Goal: Task Accomplishment & Management: Manage account settings

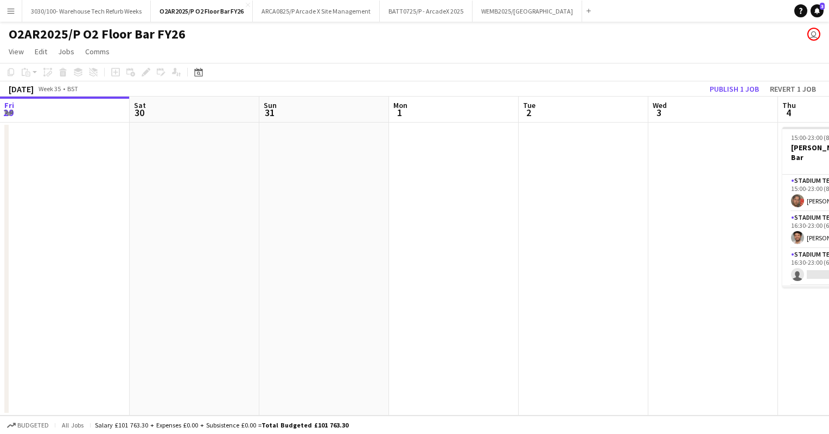
scroll to position [0, 372]
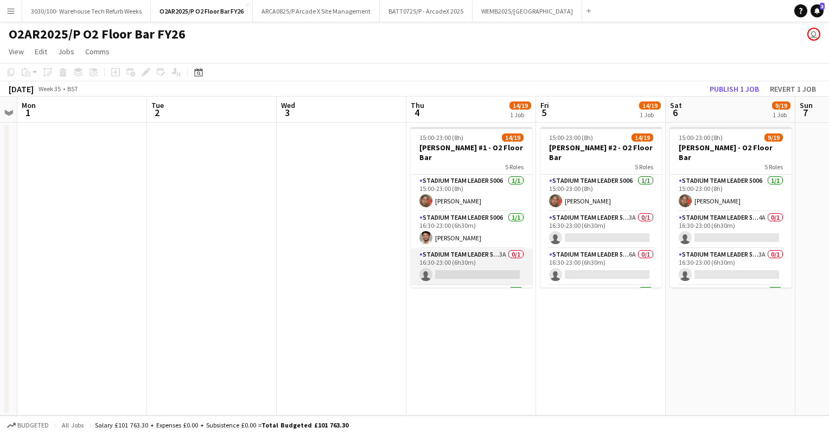
click at [469, 249] on app-card-role "Stadium Team Leader 5006 3A 0/1 16:30-23:00 (6h30m) single-neutral-actions" at bounding box center [472, 267] width 122 height 37
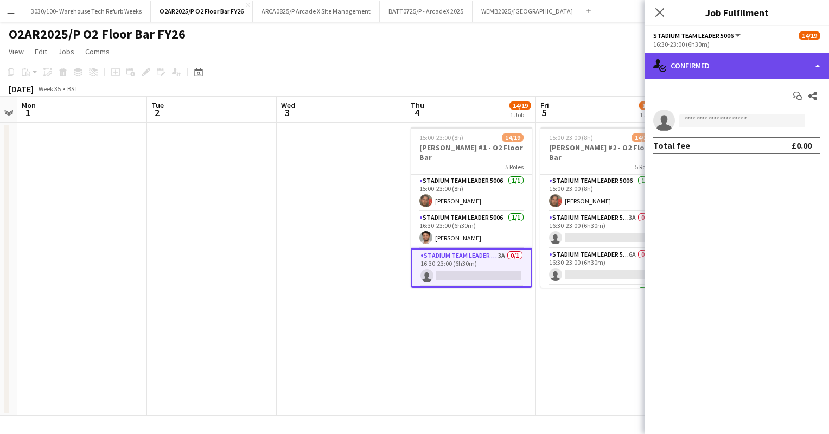
click at [728, 58] on div "single-neutral-actions-check-2 Confirmed" at bounding box center [737, 66] width 185 height 26
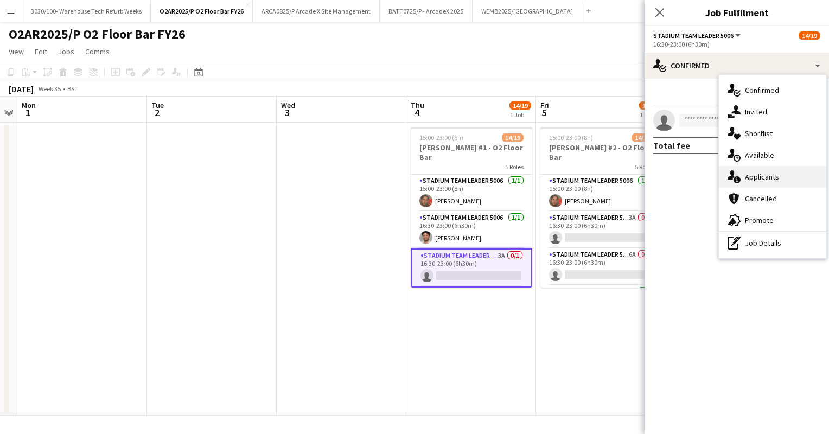
click at [753, 176] on div "single-neutral-actions-information Applicants" at bounding box center [772, 177] width 107 height 22
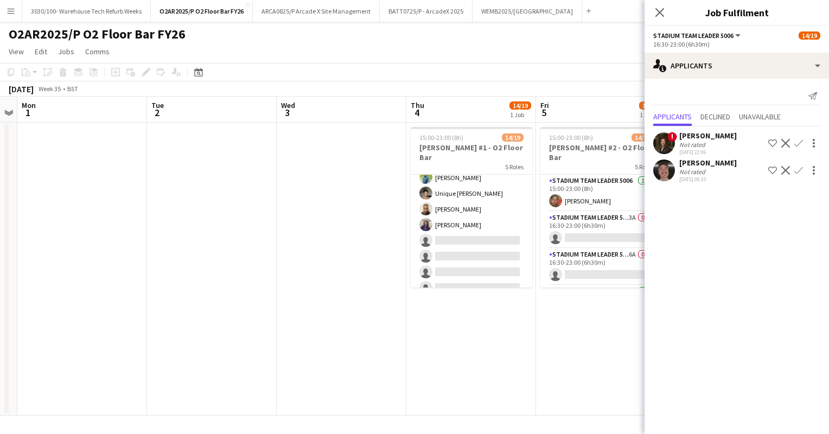
click at [487, 231] on app-card-role "Stadium Bar Staff 5008 6A [DATE] 18:00-23:00 (5h) [PERSON_NAME] Unique [PERSON_…" at bounding box center [472, 224] width 122 height 147
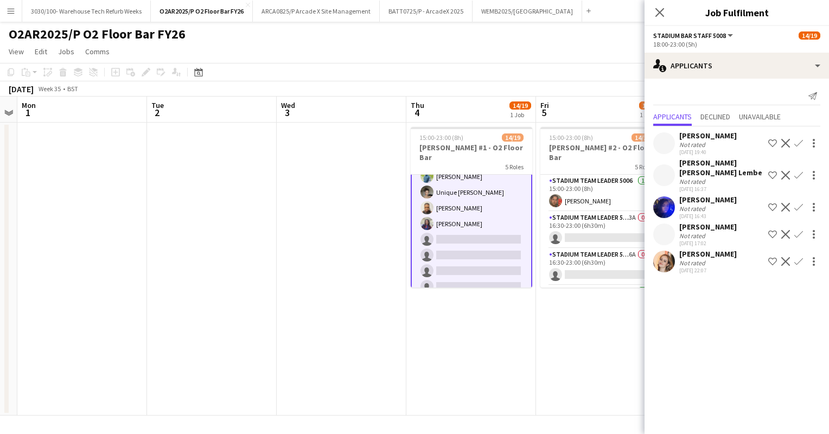
scroll to position [286, 0]
click at [663, 251] on app-user-avatar at bounding box center [664, 262] width 22 height 22
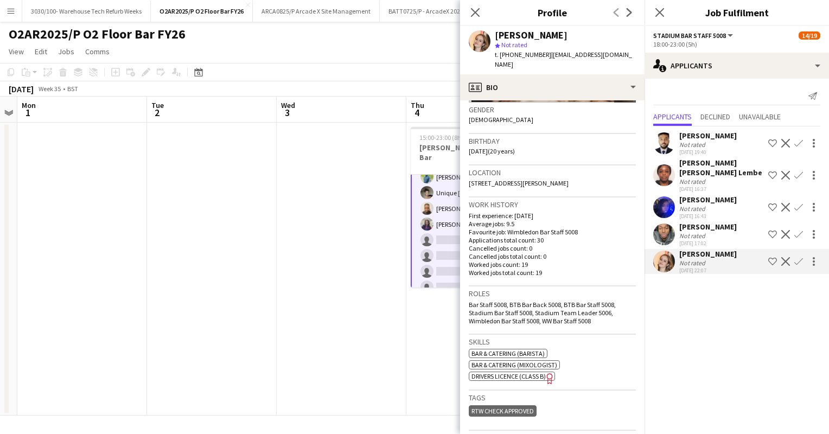
scroll to position [169, 0]
click at [475, 10] on icon "Close pop-in" at bounding box center [475, 12] width 10 height 10
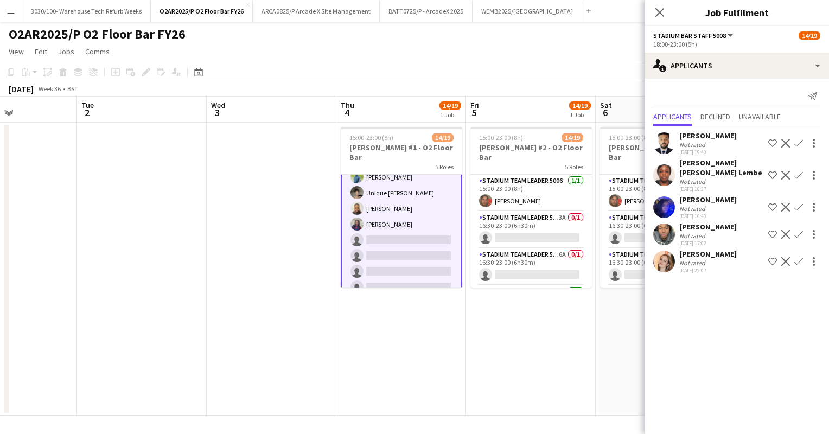
scroll to position [0, 452]
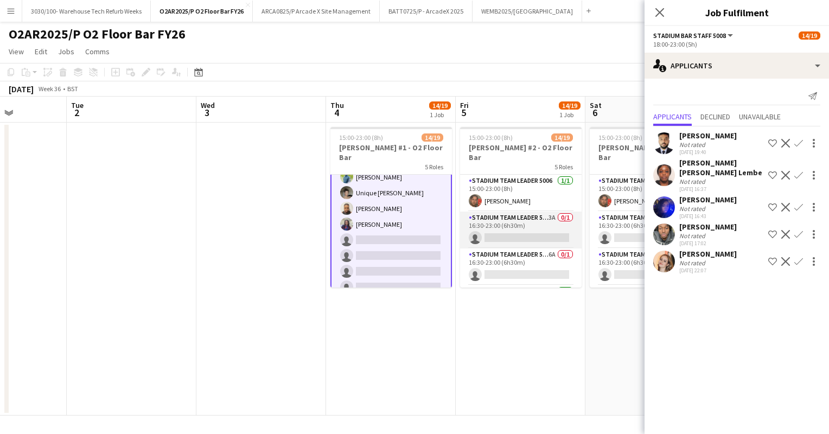
click at [517, 217] on app-card-role "Stadium Team Leader 5006 3A 0/1 16:30-23:00 (6h30m) single-neutral-actions" at bounding box center [521, 230] width 122 height 37
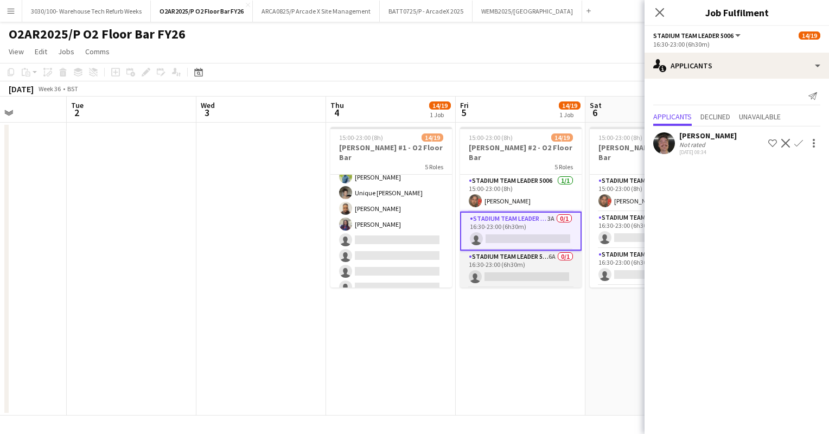
click at [511, 251] on app-card-role "Stadium Team Leader 5006 6A 0/1 16:30-23:00 (6h30m) single-neutral-actions" at bounding box center [521, 269] width 122 height 37
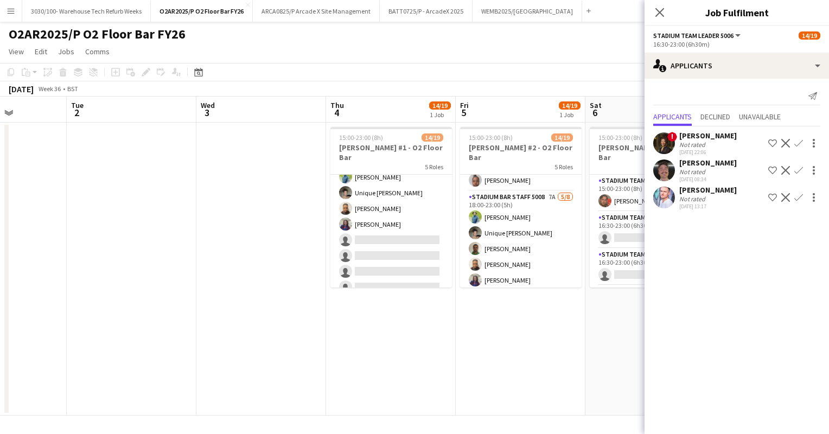
click at [511, 251] on app-card-role "Stadium Bar Staff 5008 7A [DATE] 18:00-23:00 (5h) [PERSON_NAME] Unique [PERSON_…" at bounding box center [521, 264] width 122 height 147
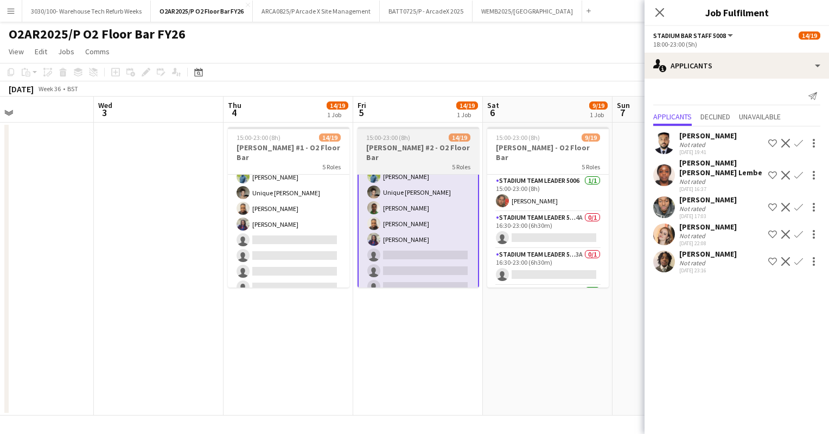
scroll to position [0, 300]
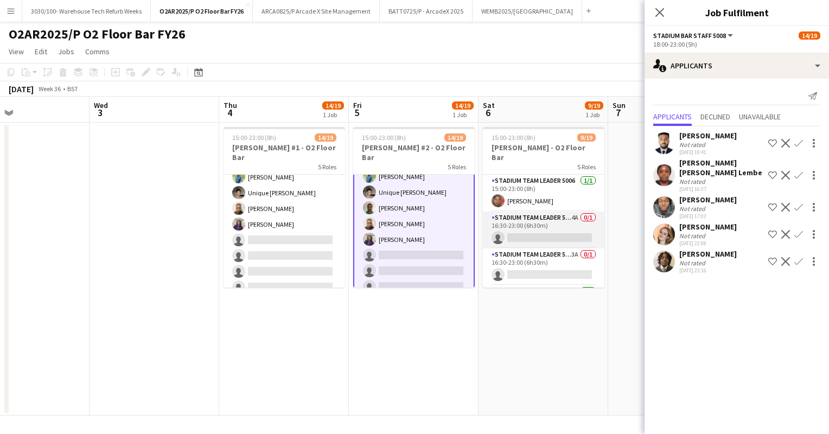
click at [525, 221] on app-card-role "Stadium Team Leader 5006 4A 0/1 16:30-23:00 (6h30m) single-neutral-actions" at bounding box center [544, 230] width 122 height 37
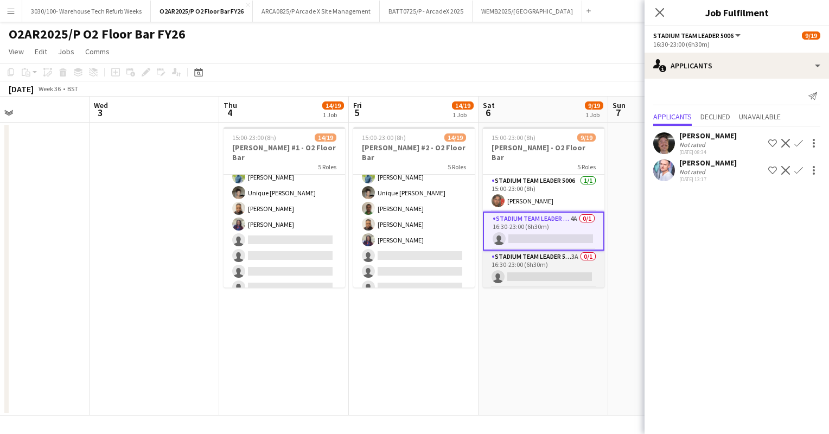
click at [535, 255] on app-card-role "Stadium Team Leader 5006 3A 0/1 16:30-23:00 (6h30m) single-neutral-actions" at bounding box center [544, 269] width 122 height 37
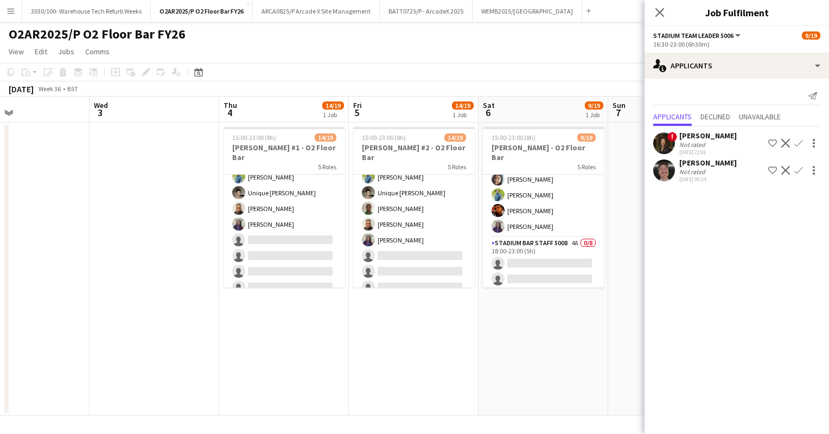
click at [535, 255] on app-card-role "Stadium Bar Staff 5008 4A 0/8 18:00-23:00 (5h) single-neutral-actions single-ne…" at bounding box center [544, 310] width 122 height 147
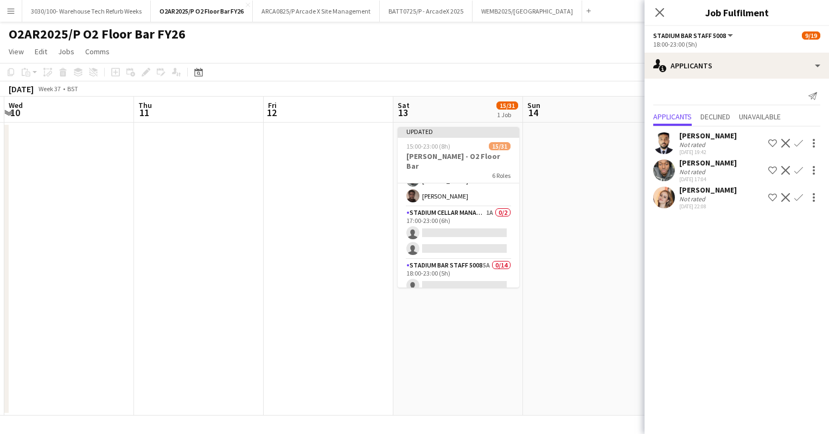
scroll to position [308, 0]
click at [453, 224] on app-card-role "Stadium Cellar Manager 5006 1A 0/2 17:00-23:00 (6h) single-neutral-actions sing…" at bounding box center [459, 225] width 122 height 53
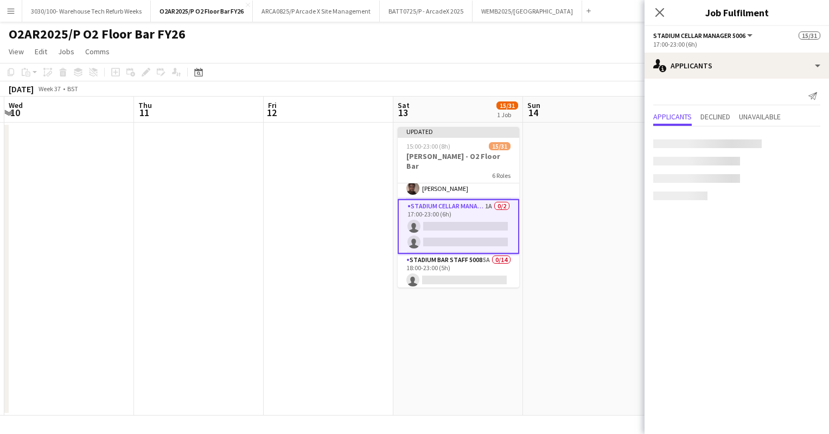
scroll to position [282, 0]
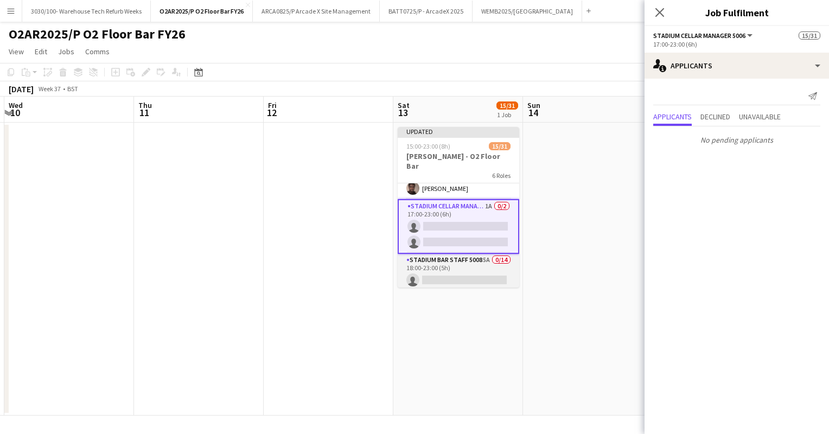
click at [459, 255] on app-card-role "Stadium Bar Staff 5008 5A 0/14 18:00-23:00 (5h) single-neutral-actions single-n…" at bounding box center [459, 374] width 122 height 241
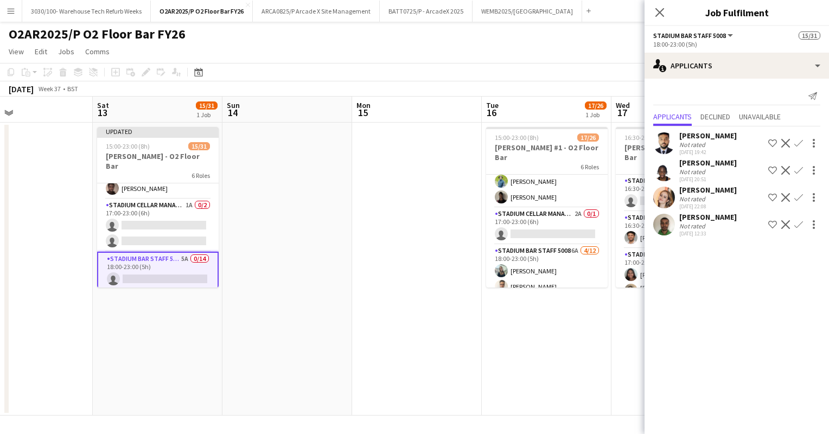
scroll to position [258, 0]
click at [551, 219] on app-card-role "Stadium Cellar Manager 5006 2A 0/1 17:00-23:00 (6h) single-neutral-actions" at bounding box center [547, 227] width 122 height 37
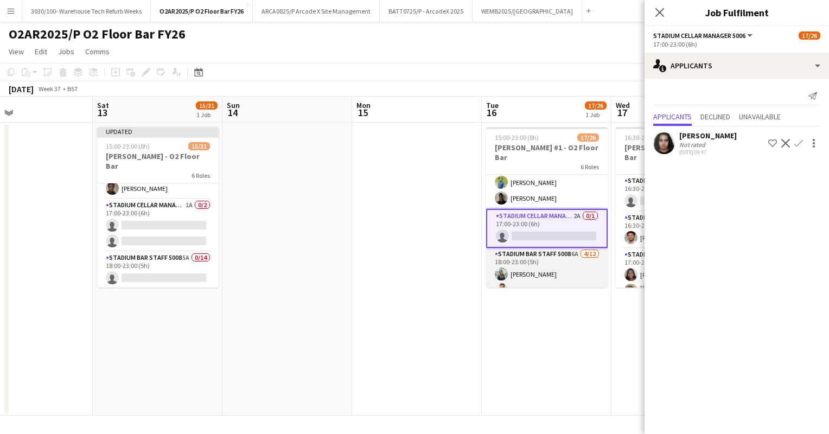
click at [546, 254] on app-card-role "Stadium Bar Staff 5008 6A [DATE] 18:00-23:00 (5h) [PERSON_NAME] [PERSON_NAME] B…" at bounding box center [547, 353] width 122 height 210
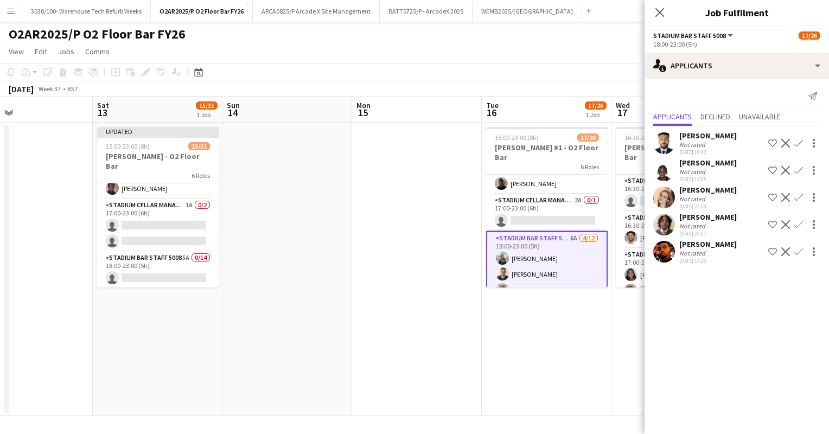
scroll to position [275, 0]
click at [800, 250] on app-icon "Confirm" at bounding box center [798, 251] width 9 height 9
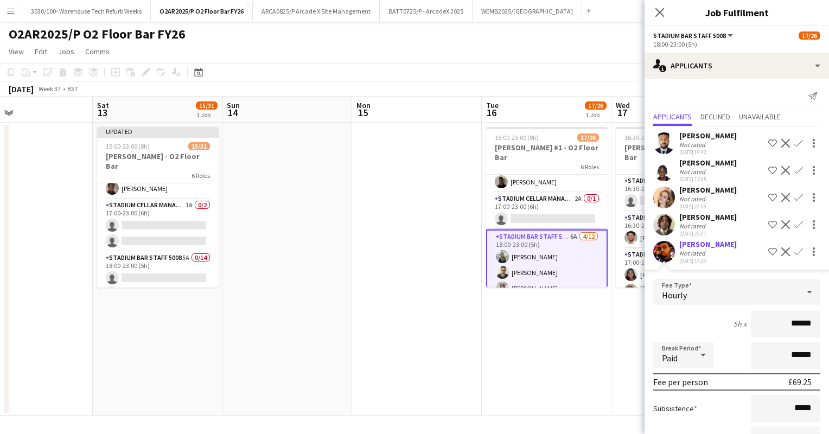
scroll to position [86, 0]
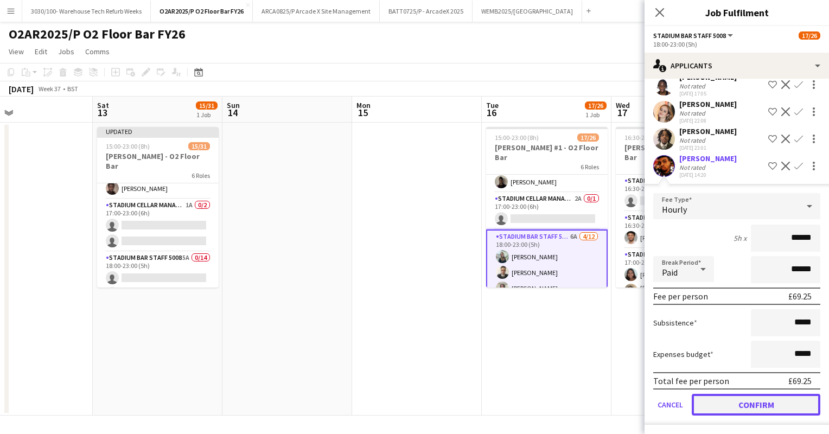
click at [741, 399] on button "Confirm" at bounding box center [756, 405] width 129 height 22
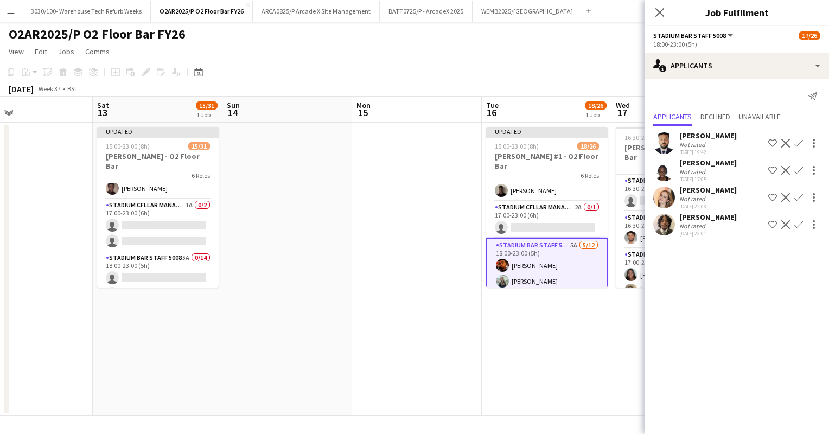
scroll to position [0, 0]
click at [555, 208] on app-card-role "Stadium Cellar Manager 5006 2A 0/1 17:00-23:00 (6h) single-neutral-actions" at bounding box center [547, 219] width 122 height 37
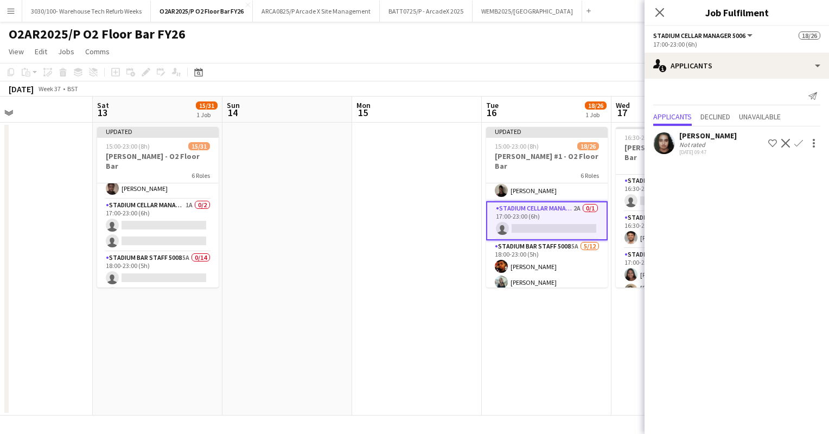
click at [797, 143] on app-icon "Confirm" at bounding box center [798, 143] width 9 height 9
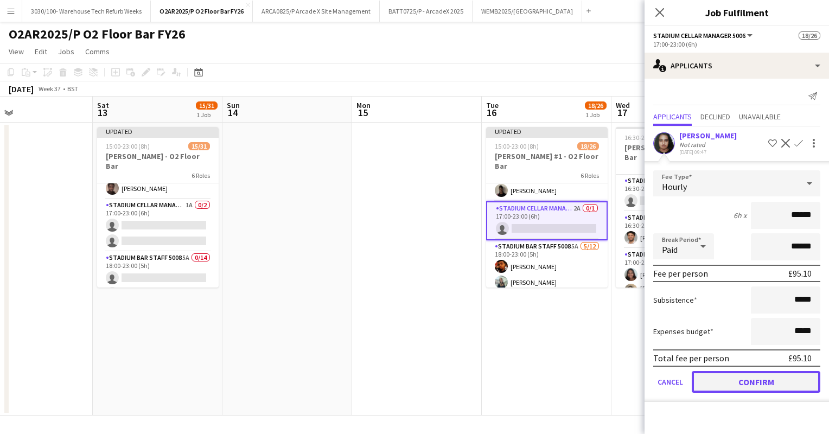
click at [719, 378] on button "Confirm" at bounding box center [756, 382] width 129 height 22
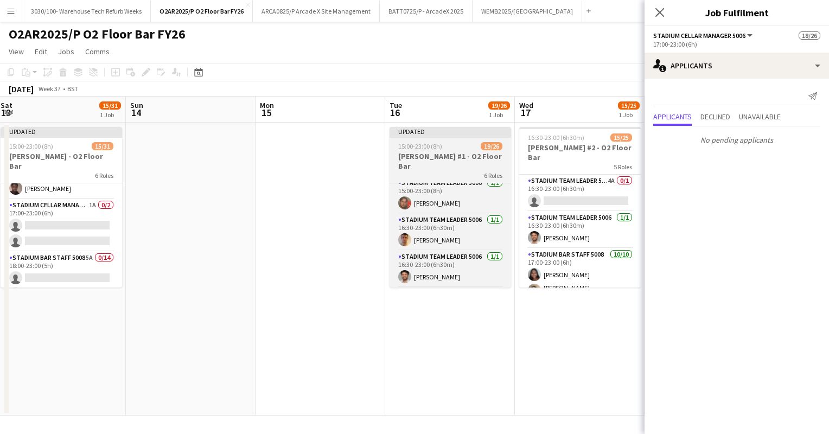
scroll to position [0, 269]
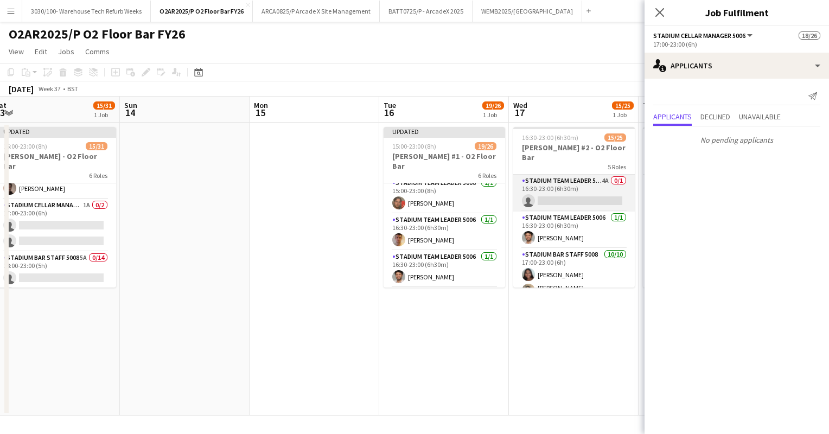
click at [573, 182] on app-card-role "Stadium Team Leader 5006 4A 0/1 16:30-23:00 (6h30m) single-neutral-actions" at bounding box center [574, 193] width 122 height 37
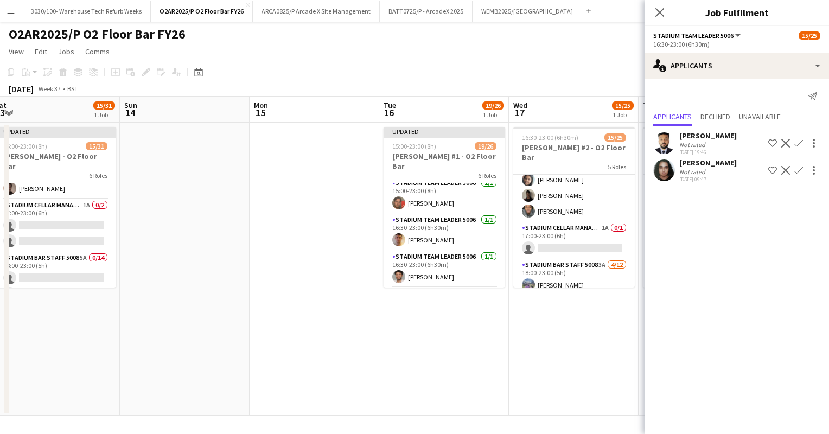
click at [577, 222] on app-card-role "Stadium Cellar Manager 5006 1A 0/1 17:00-23:00 (6h) single-neutral-actions" at bounding box center [574, 240] width 122 height 37
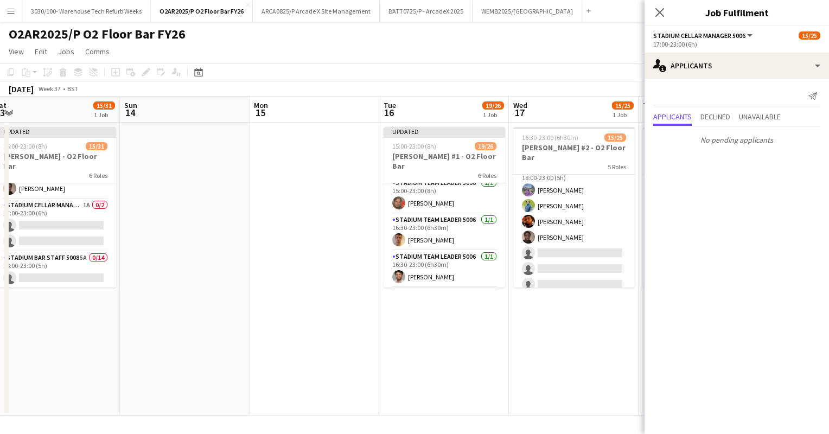
click at [578, 212] on app-card-role "Stadium Bar Staff 5008 3A [DATE] 18:00-23:00 (5h) [PERSON_NAME] [PERSON_NAME] […" at bounding box center [574, 269] width 122 height 210
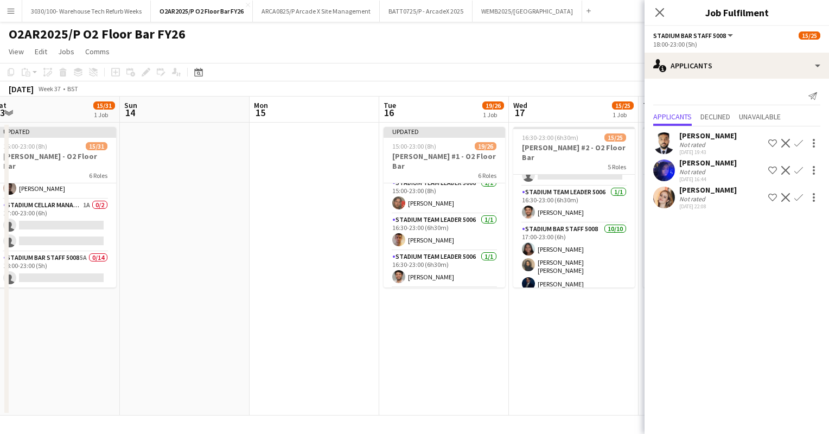
scroll to position [0, 0]
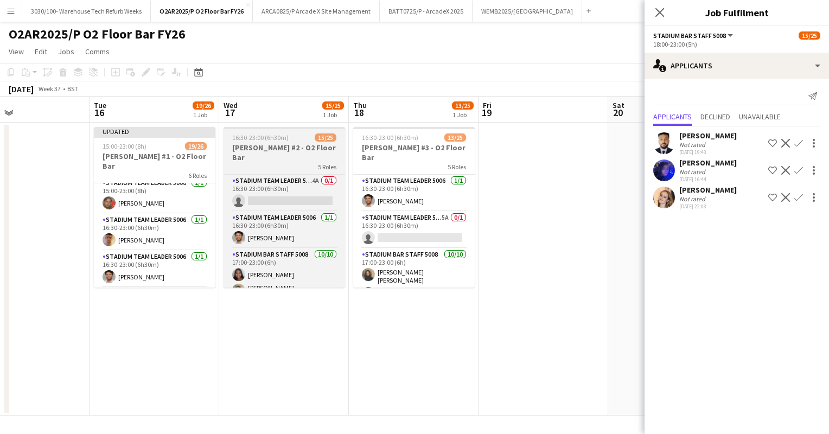
click at [578, 212] on app-date-cell at bounding box center [544, 269] width 130 height 293
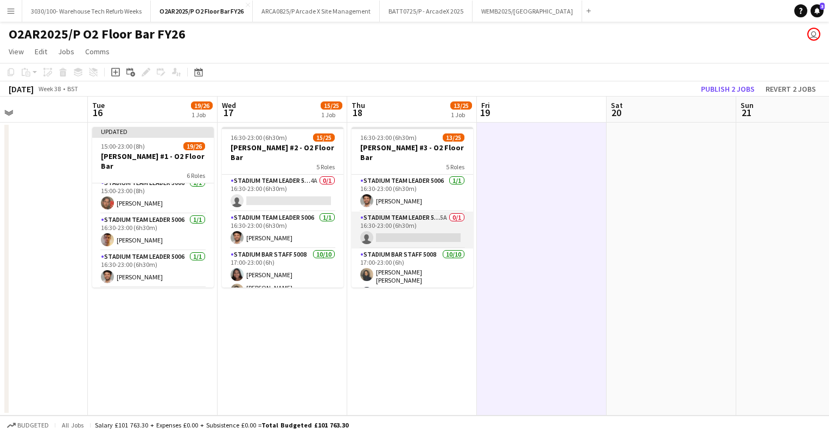
click at [408, 220] on app-card-role "Stadium Team Leader 5006 5A 0/1 16:30-23:00 (6h30m) single-neutral-actions" at bounding box center [413, 230] width 122 height 37
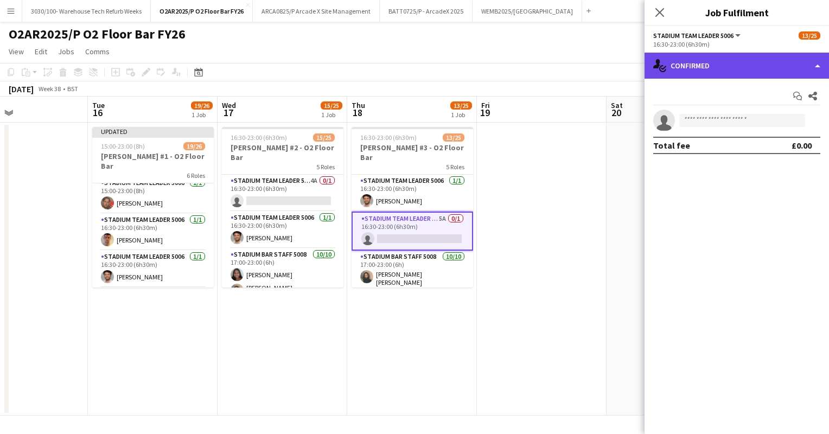
click at [768, 54] on div "single-neutral-actions-check-2 Confirmed" at bounding box center [737, 66] width 185 height 26
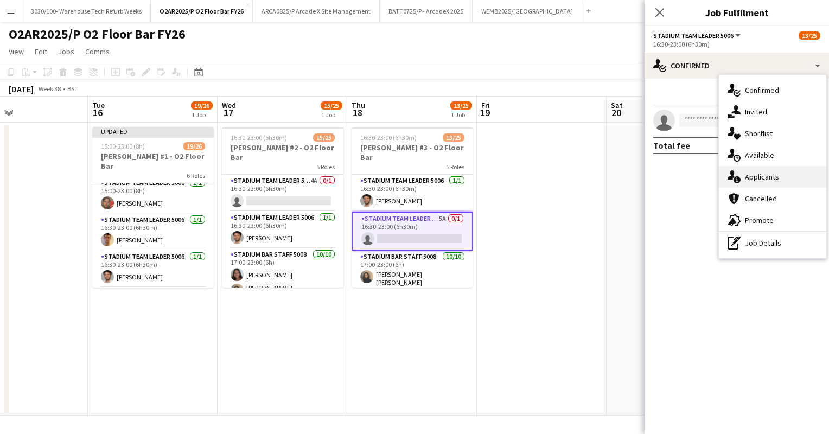
click at [773, 173] on div "single-neutral-actions-information Applicants" at bounding box center [772, 177] width 107 height 22
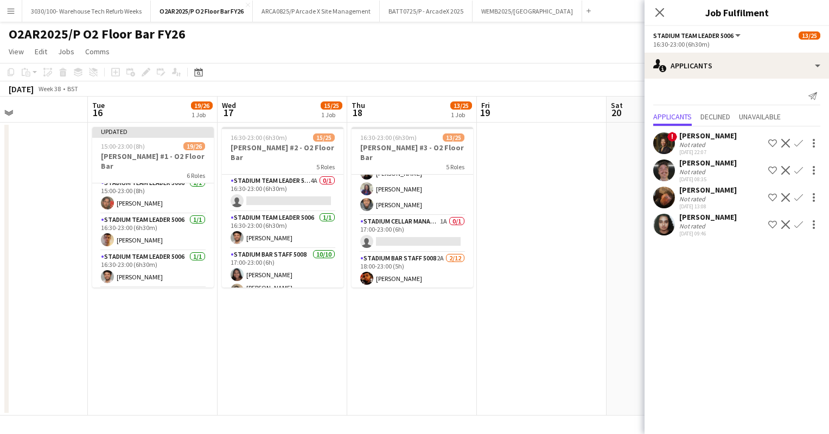
click at [417, 228] on app-card-role "Stadium Cellar Manager 5006 1A 0/1 17:00-23:00 (6h) single-neutral-actions" at bounding box center [413, 233] width 122 height 37
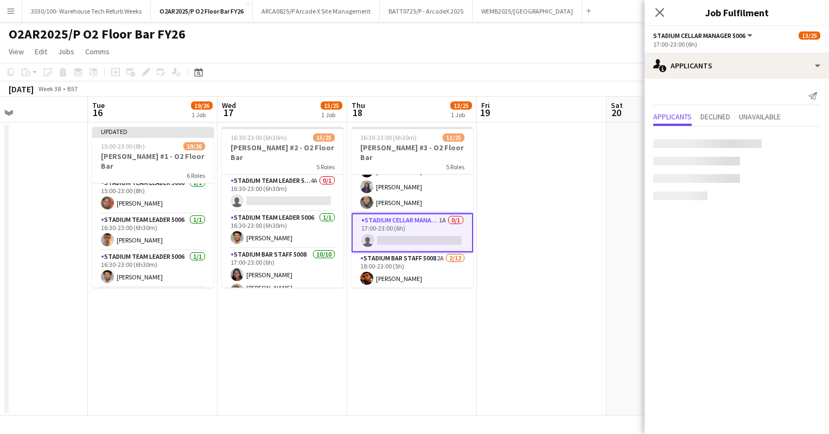
scroll to position [215, 0]
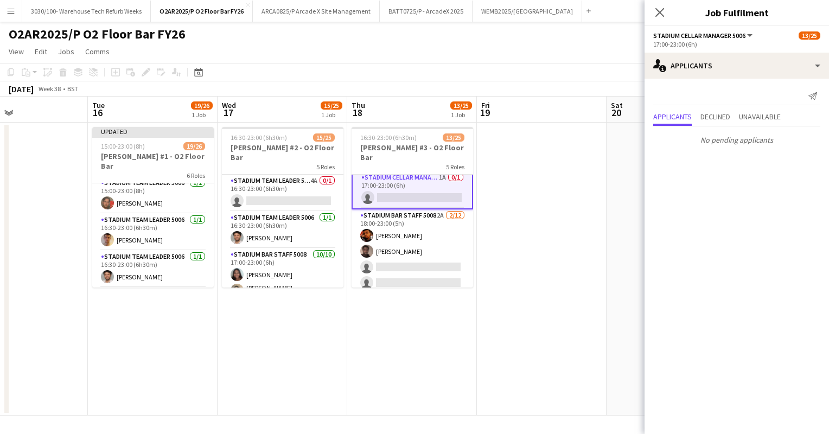
click at [417, 228] on app-card-role "Stadium Bar Staff 5008 2A [DATE] 18:00-23:00 (5h) [PERSON_NAME] [PERSON_NAME] s…" at bounding box center [413, 314] width 122 height 210
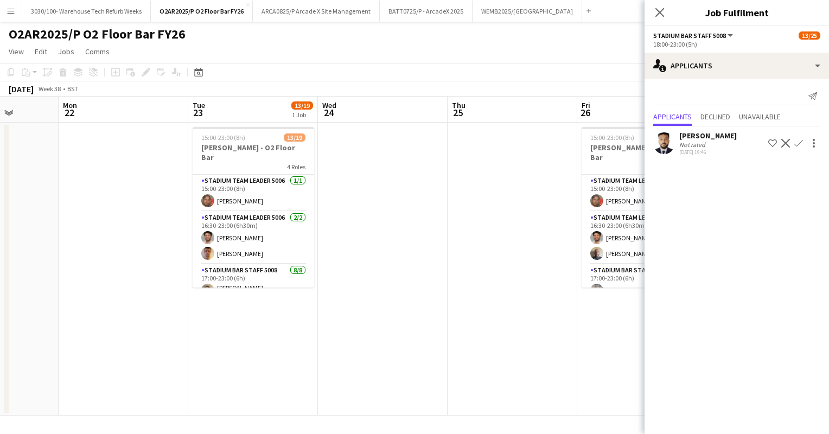
scroll to position [0, 331]
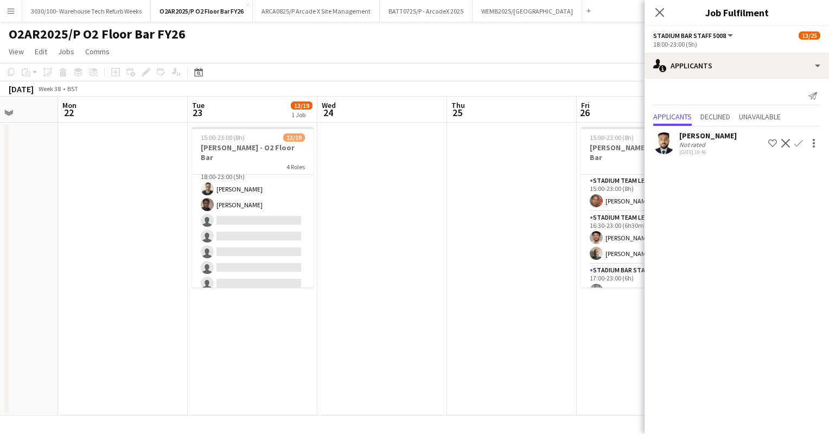
click at [284, 224] on app-card-role "Stadium Bar Staff 5008 7A [DATE] 18:00-23:00 (5h) [PERSON_NAME] [PERSON_NAME] s…" at bounding box center [253, 236] width 122 height 147
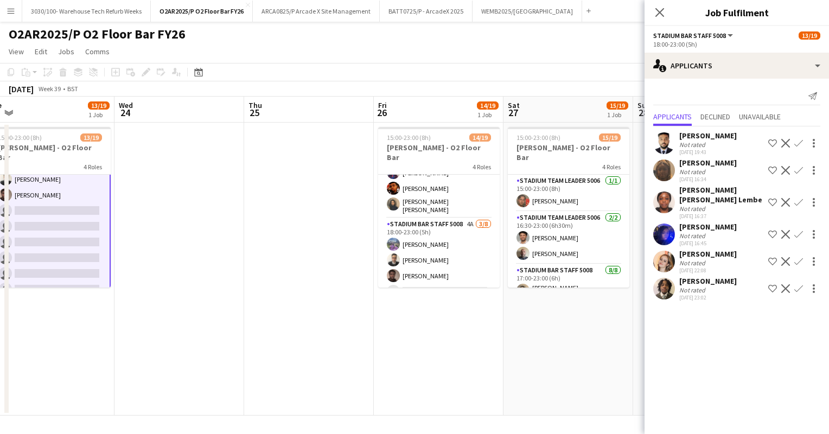
scroll to position [260, 0]
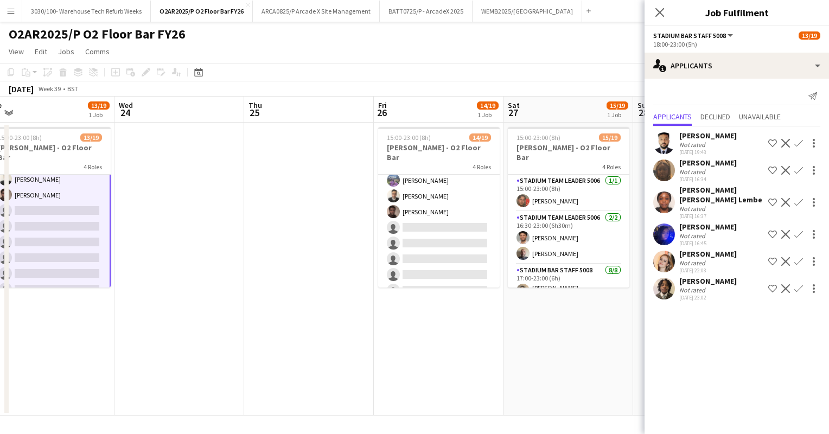
click at [442, 237] on app-card-role "Stadium Bar Staff 5008 4A [DATE] 18:00-23:00 (5h) Bec [PERSON_NAME] [PERSON_NAM…" at bounding box center [439, 227] width 122 height 147
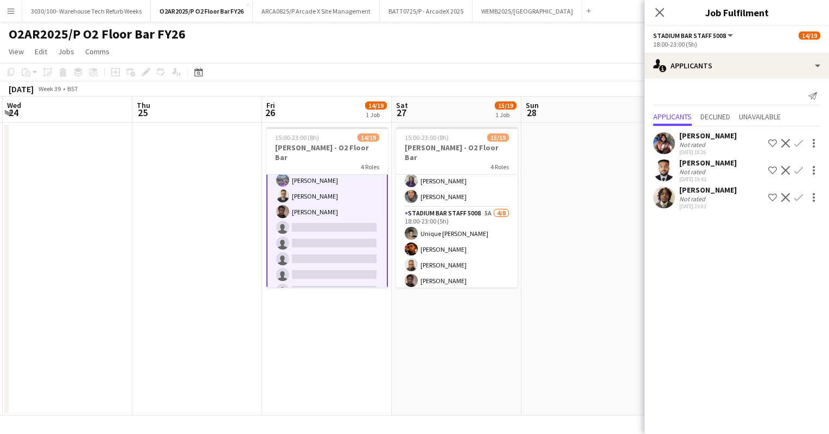
scroll to position [208, 0]
click at [482, 224] on app-card-role "Stadium Bar Staff 5008 5A [DATE] 18:00-23:00 (5h) Unique [PERSON_NAME] [PERSON_…" at bounding box center [457, 280] width 122 height 147
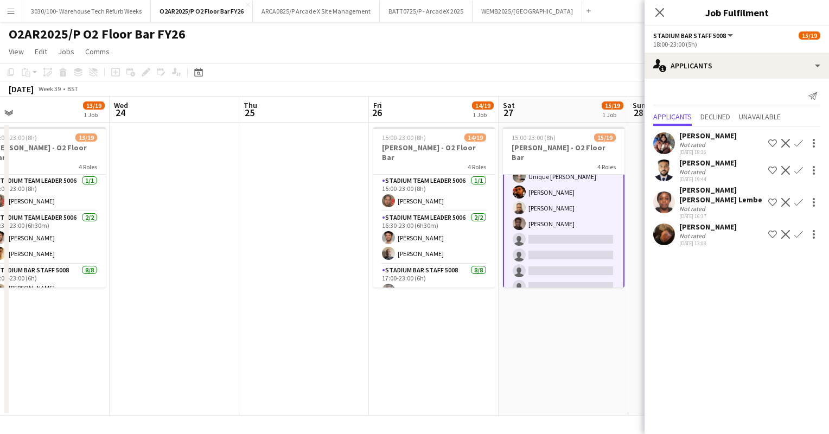
scroll to position [0, 263]
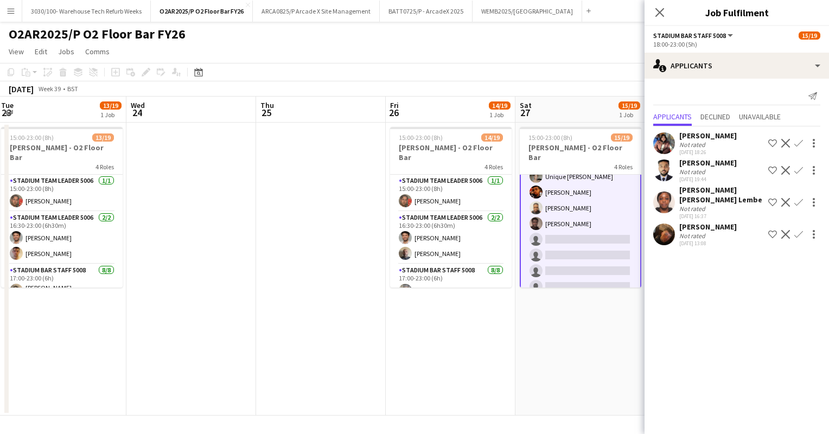
click at [504, 94] on div "[DATE] Week 39 • BST Publish 2 jobs Revert 2 jobs" at bounding box center [414, 88] width 829 height 15
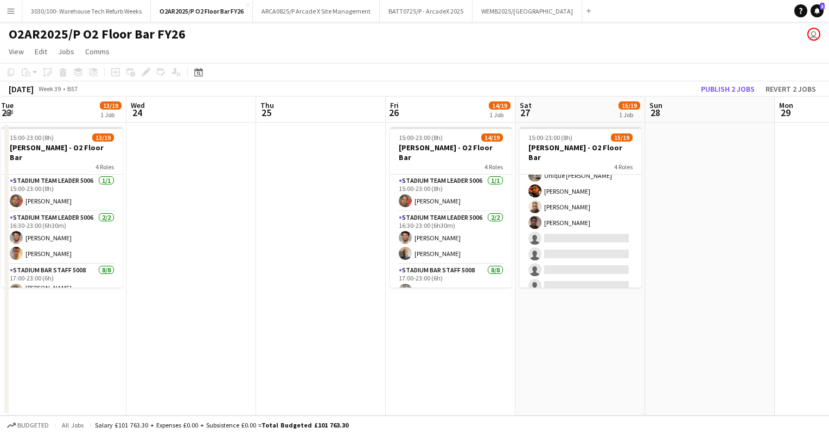
scroll to position [0, 0]
click at [502, 7] on button "WEMB2025/[GEOGRAPHIC_DATA] Close" at bounding box center [528, 11] width 110 height 21
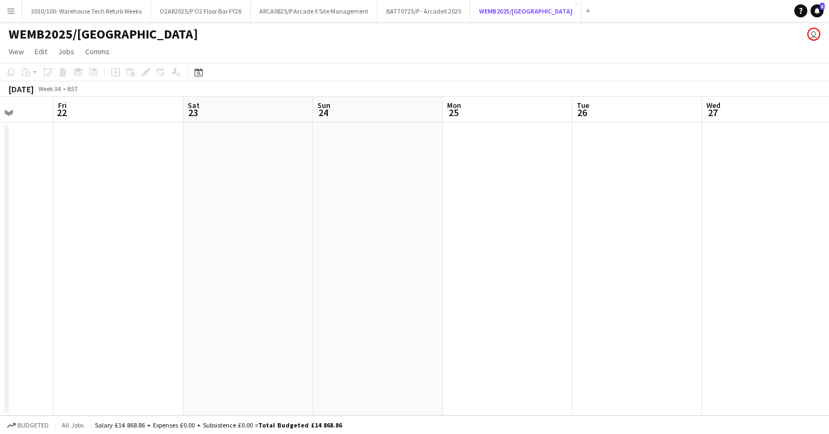
scroll to position [0, 334]
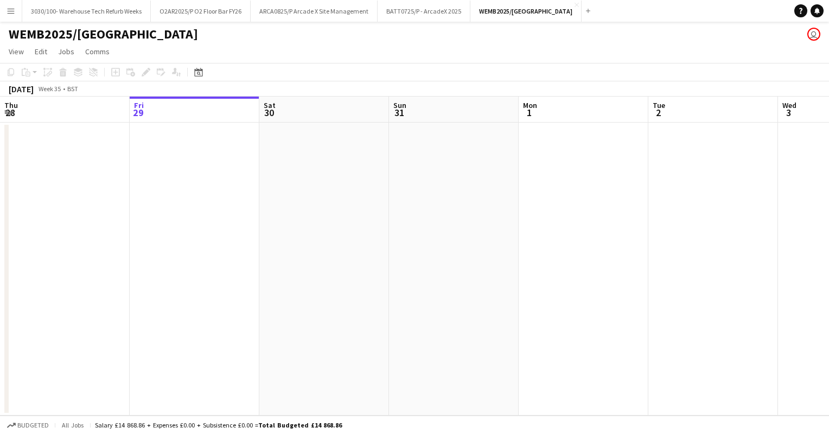
click at [355, 207] on app-date-cell at bounding box center [324, 269] width 130 height 293
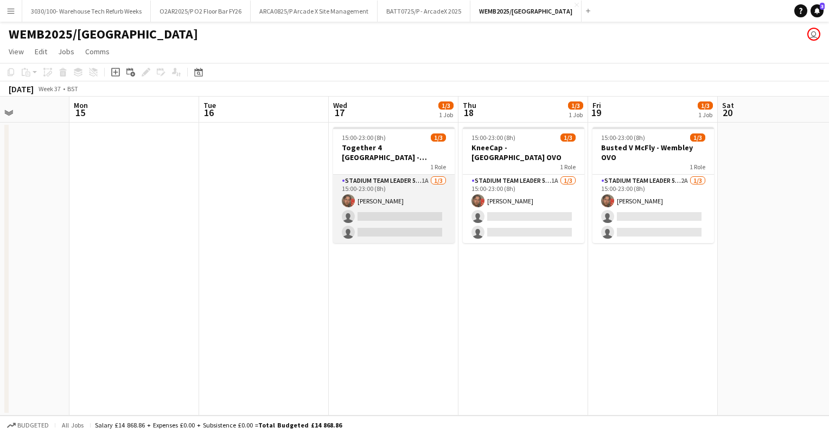
scroll to position [0, 450]
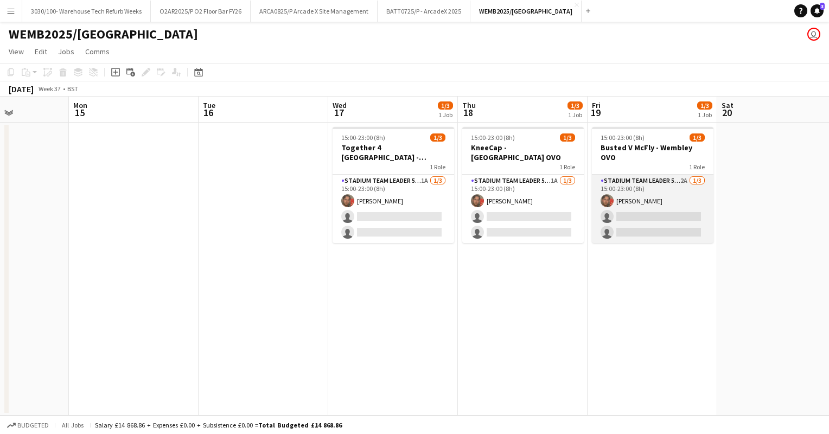
click at [640, 194] on app-card-role "Stadium Team Leader 5006 2A 1/3 15:00-23:00 (8h) George Obyrne single-neutral-a…" at bounding box center [653, 209] width 122 height 68
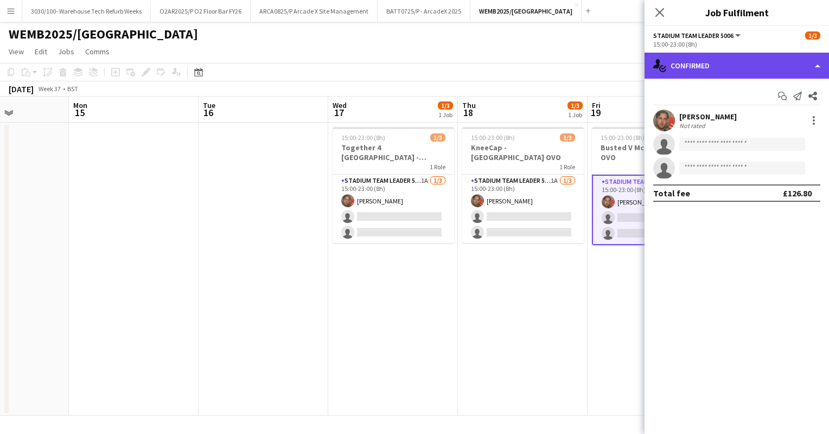
click at [724, 76] on div "single-neutral-actions-check-2 Confirmed" at bounding box center [737, 66] width 185 height 26
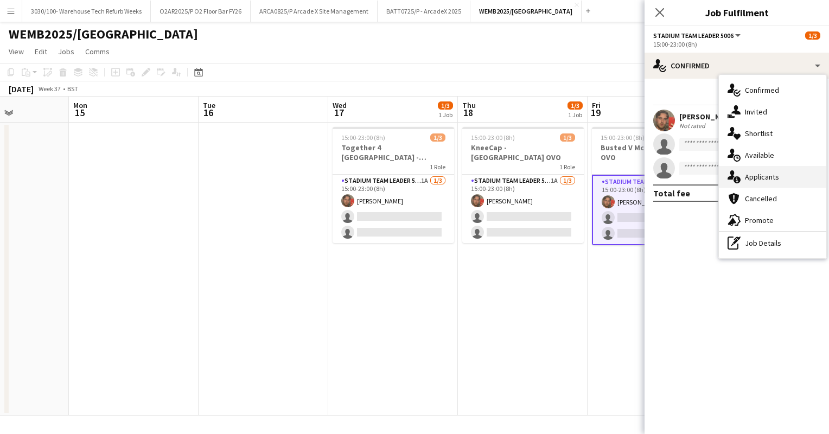
click at [754, 174] on div "single-neutral-actions-information Applicants" at bounding box center [772, 177] width 107 height 22
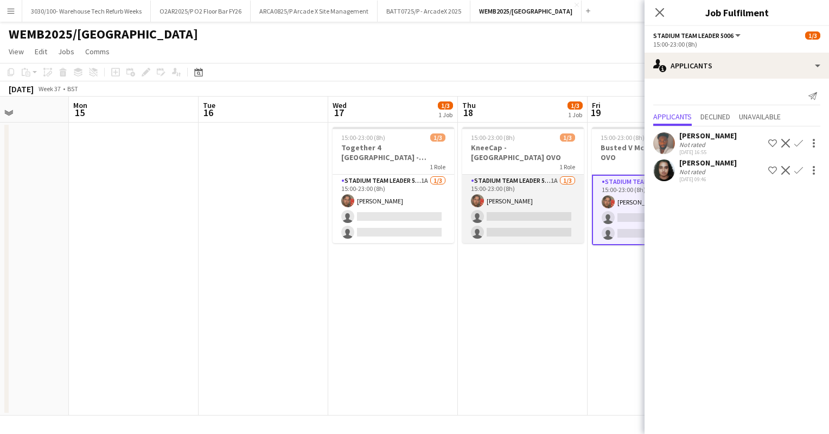
click at [539, 204] on app-card-role "Stadium Team Leader 5006 1A 1/3 15:00-23:00 (8h) George Obyrne single-neutral-a…" at bounding box center [523, 209] width 122 height 68
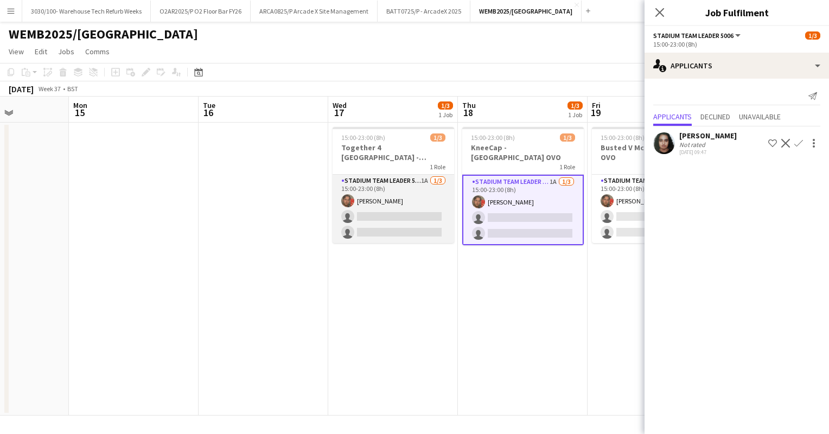
click at [414, 209] on app-card-role "Stadium Team Leader 5006 1A 1/3 15:00-23:00 (8h) George Obyrne single-neutral-a…" at bounding box center [394, 209] width 122 height 68
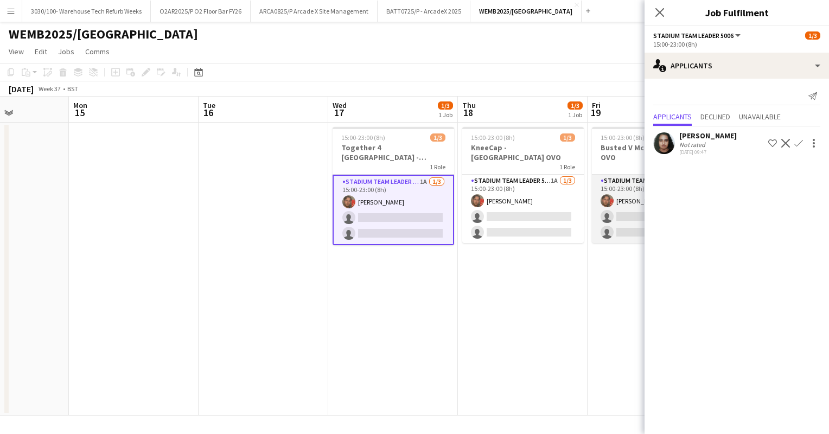
click at [605, 213] on app-card-role "Stadium Team Leader 5006 2A 1/3 15:00-23:00 (8h) George Obyrne single-neutral-a…" at bounding box center [653, 209] width 122 height 68
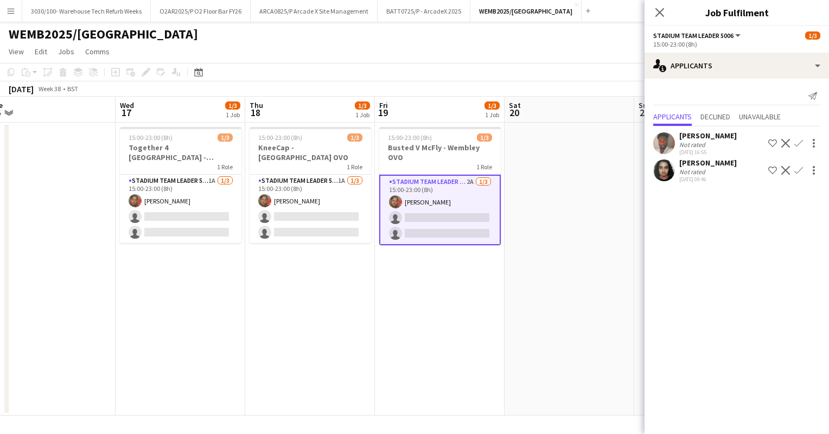
scroll to position [0, 404]
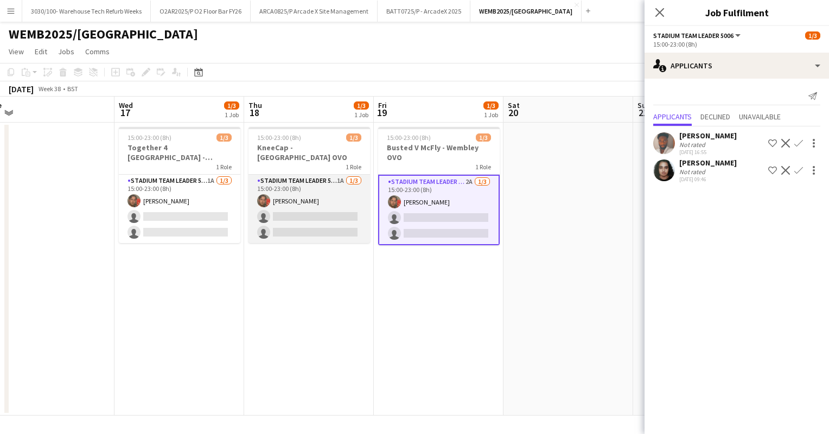
click at [331, 202] on app-card-role "Stadium Team Leader 5006 1A 1/3 15:00-23:00 (8h) George Obyrne single-neutral-a…" at bounding box center [310, 209] width 122 height 68
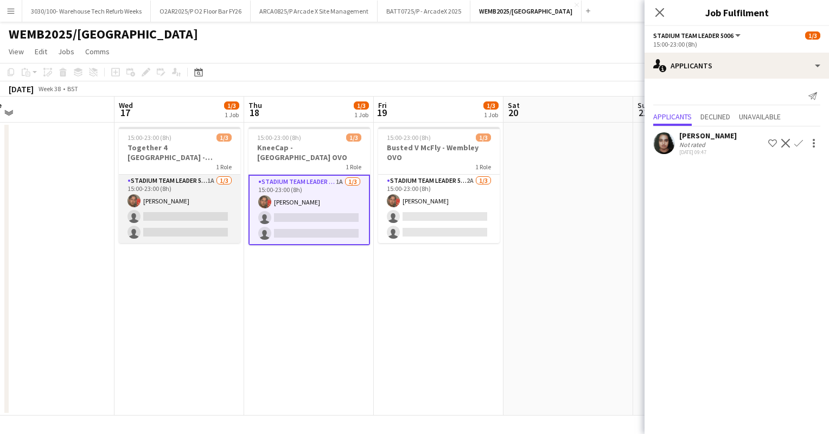
click at [187, 204] on app-card-role "Stadium Team Leader 5006 1A 1/3 15:00-23:00 (8h) George Obyrne single-neutral-a…" at bounding box center [180, 209] width 122 height 68
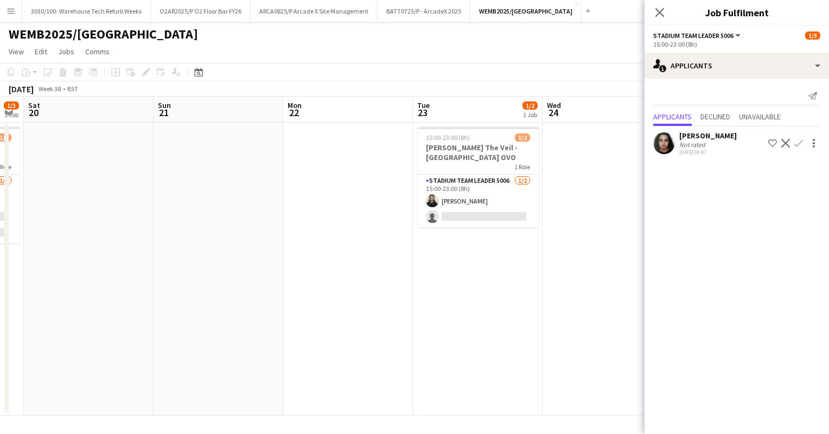
scroll to position [0, 497]
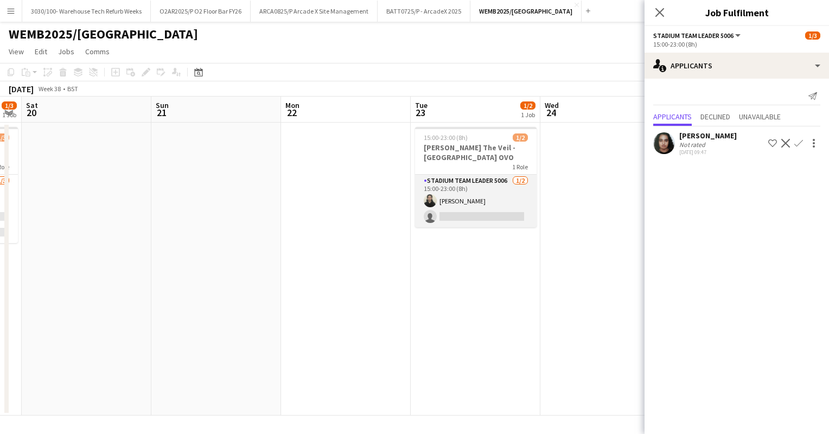
click at [453, 193] on app-card-role "Stadium Team Leader 5006 1/2 15:00-23:00 (8h) Ryan Reeves single-neutral-actions" at bounding box center [476, 201] width 122 height 53
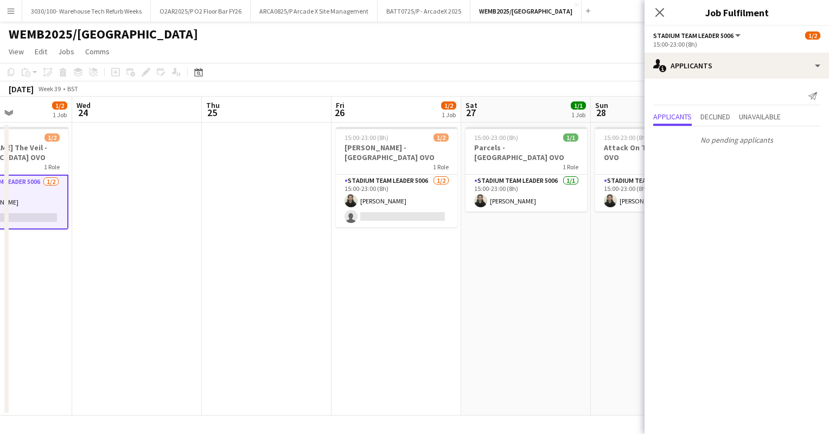
scroll to position [0, 320]
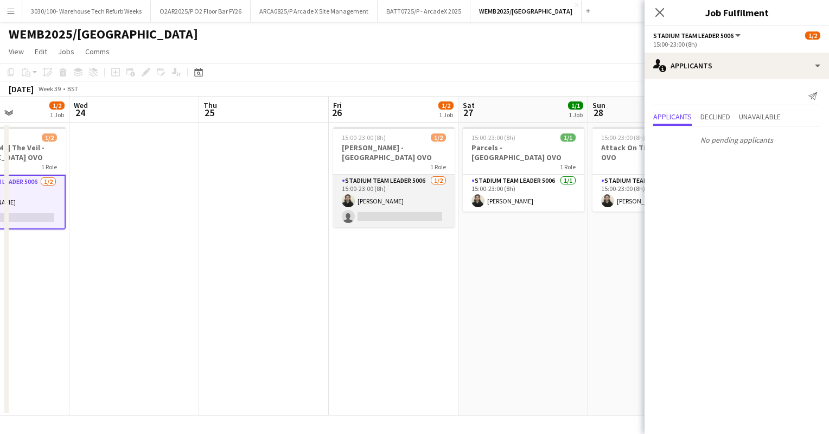
click at [398, 194] on app-card-role "Stadium Team Leader 5006 1/2 15:00-23:00 (8h) Ryan Reeves single-neutral-actions" at bounding box center [394, 201] width 122 height 53
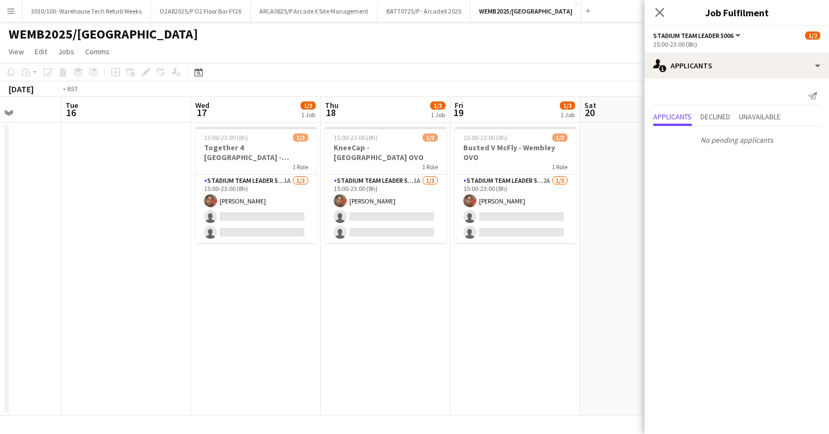
scroll to position [0, 234]
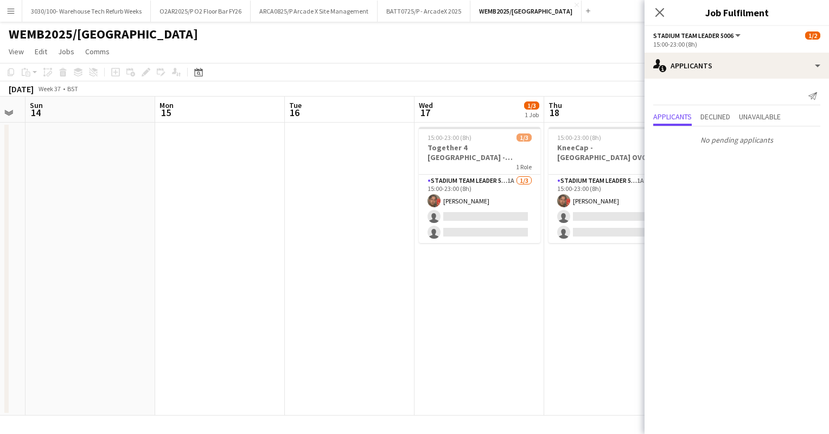
click at [457, 84] on div "September 2025 Week 37 • BST" at bounding box center [414, 88] width 829 height 15
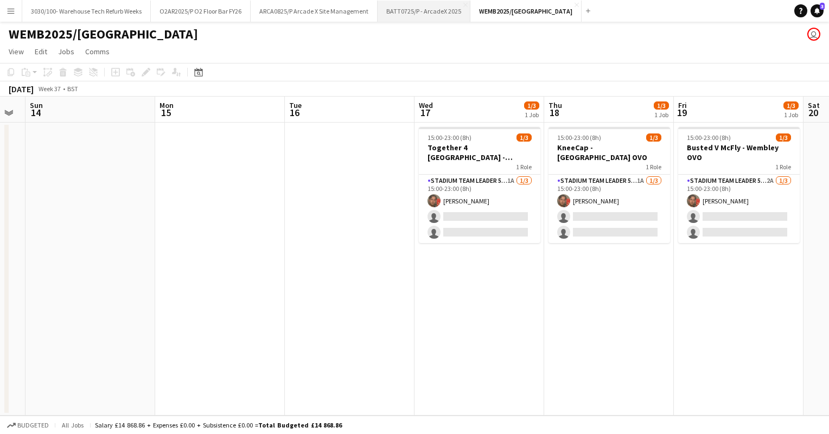
click at [418, 14] on button "BATT0725/P - ArcadeX 2025 Close" at bounding box center [424, 11] width 93 height 21
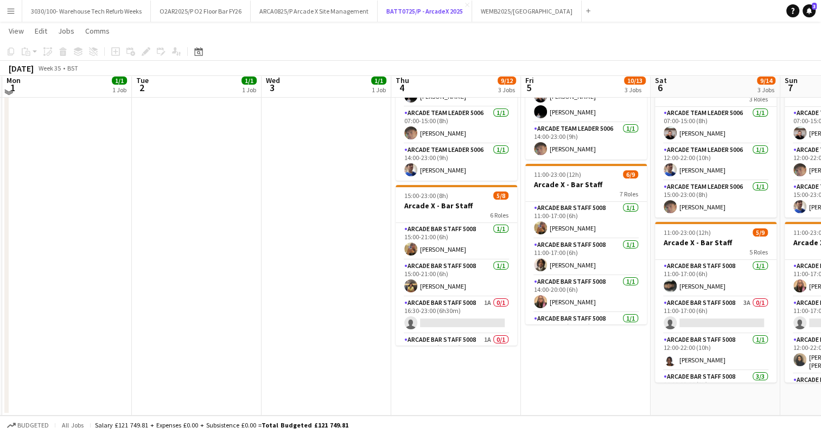
scroll to position [178, 0]
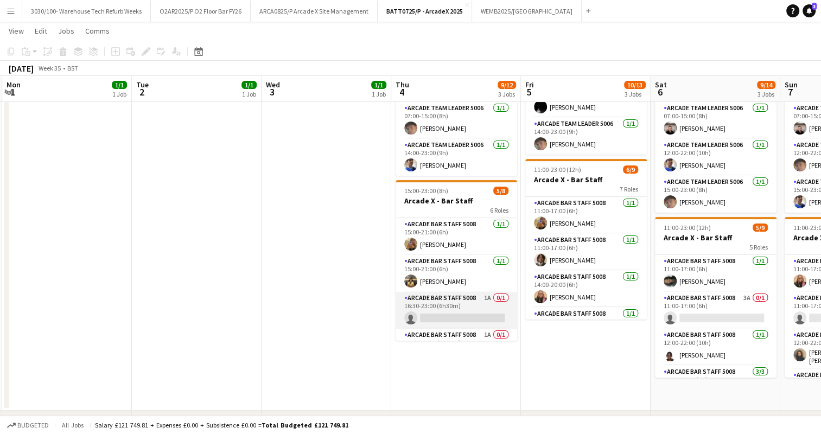
click at [462, 303] on app-card-role "Arcade Bar Staff 5008 1A 0/1 16:30-23:00 (6h30m) single-neutral-actions" at bounding box center [457, 310] width 122 height 37
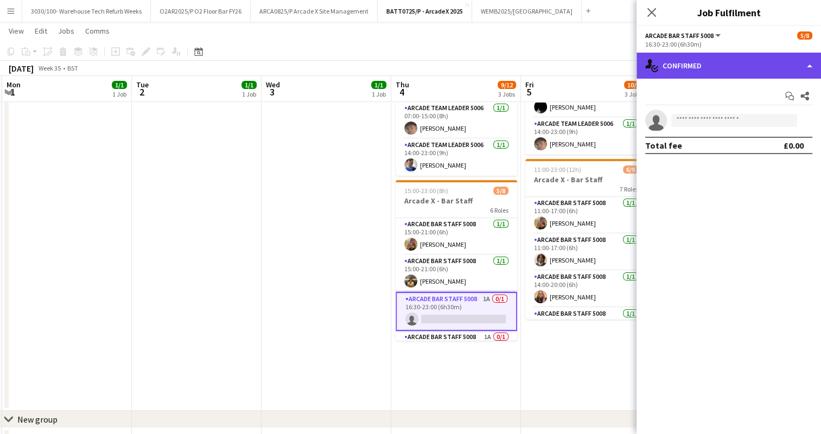
click at [745, 72] on div "single-neutral-actions-check-2 Confirmed" at bounding box center [729, 66] width 185 height 26
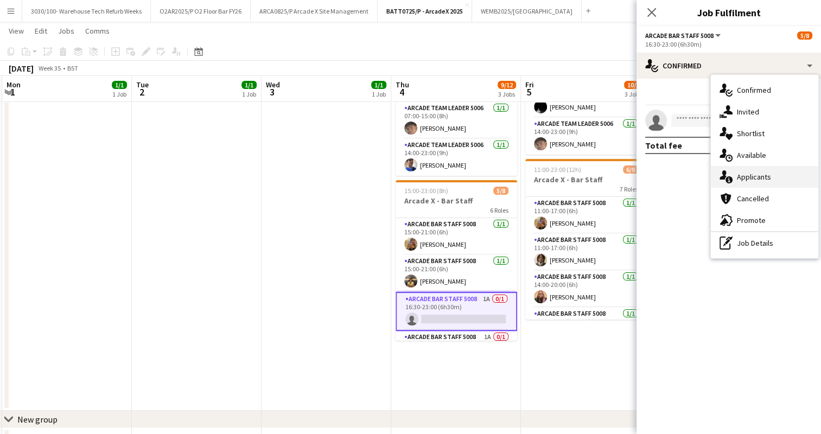
click at [751, 180] on div "single-neutral-actions-information Applicants" at bounding box center [764, 177] width 107 height 22
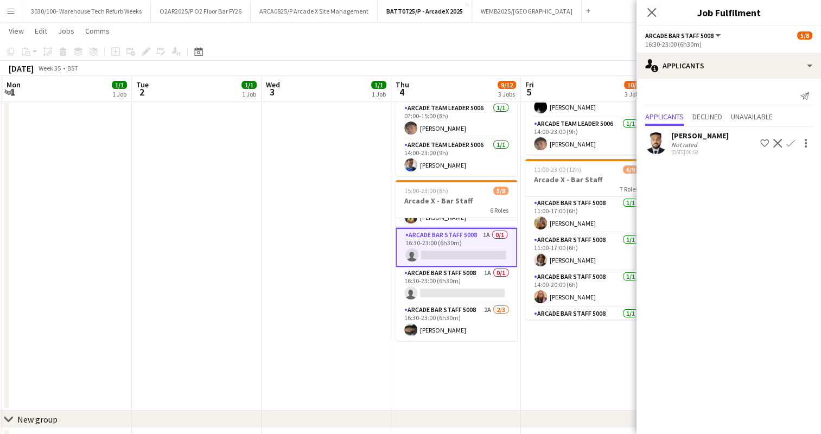
scroll to position [110, 0]
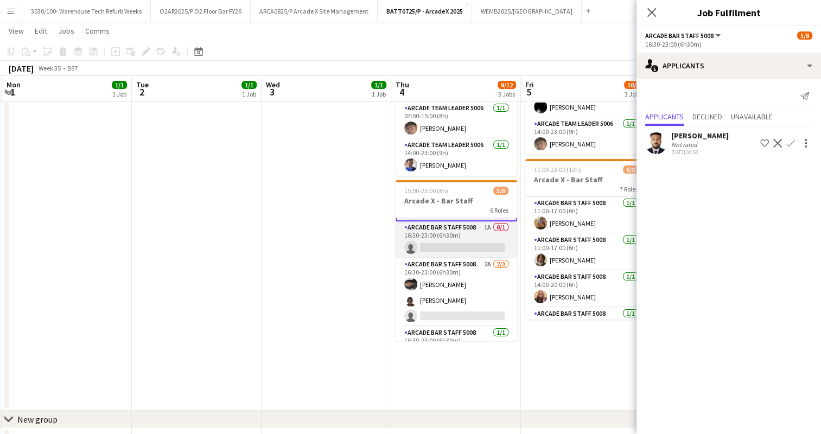
click at [478, 223] on app-card-role "Arcade Bar Staff 5008 1A 0/1 16:30-23:00 (6h30m) single-neutral-actions" at bounding box center [457, 239] width 122 height 37
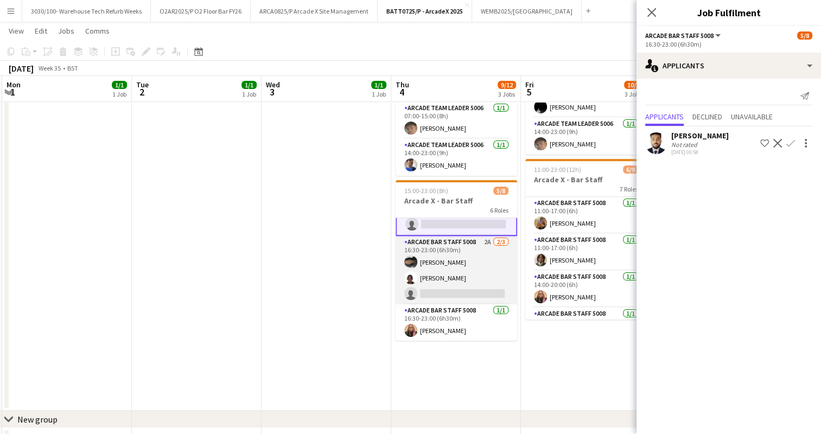
click at [469, 261] on app-card-role "Arcade Bar Staff 5008 2A 2/3 16:30-23:00 (6h30m) Joseph Igbuya Adam Abdulsalam …" at bounding box center [457, 270] width 122 height 68
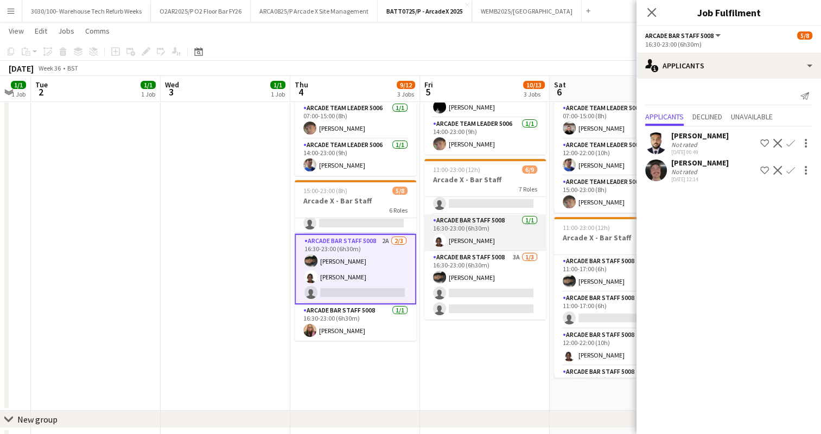
scroll to position [126, 0]
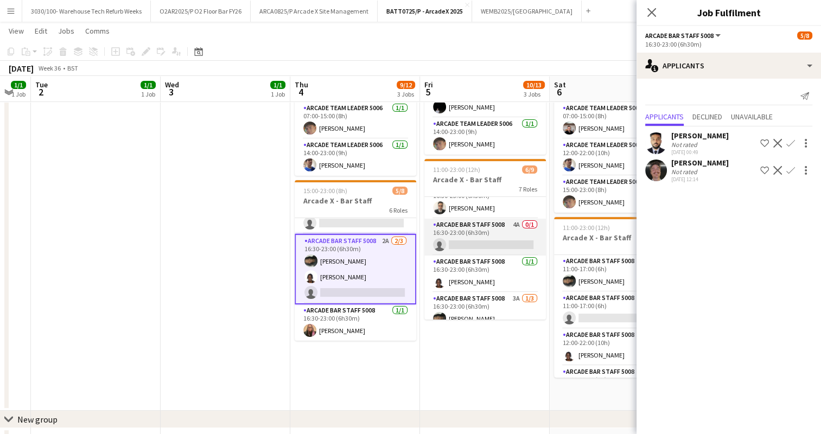
click at [492, 237] on app-card-role "Arcade Bar Staff 5008 4A 0/1 16:30-23:00 (6h30m) single-neutral-actions" at bounding box center [485, 237] width 122 height 37
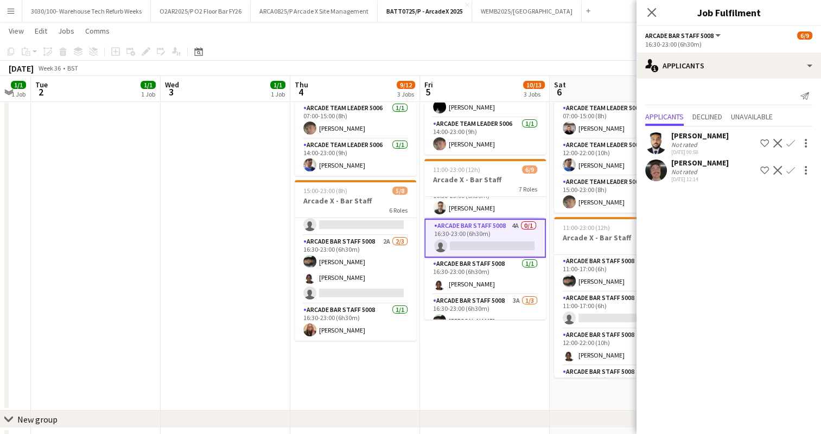
scroll to position [130, 0]
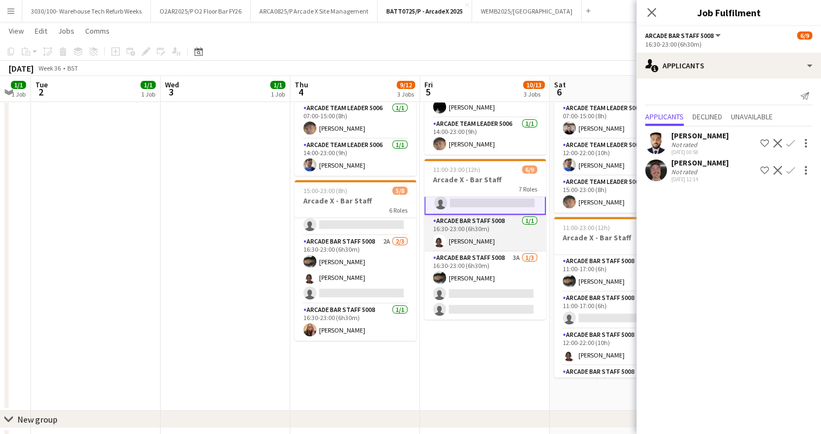
click at [487, 271] on app-card-role "Arcade Bar Staff 5008 3A 1/3 16:30-23:00 (6h30m) Joseph Igbuya single-neutral-a…" at bounding box center [485, 286] width 122 height 68
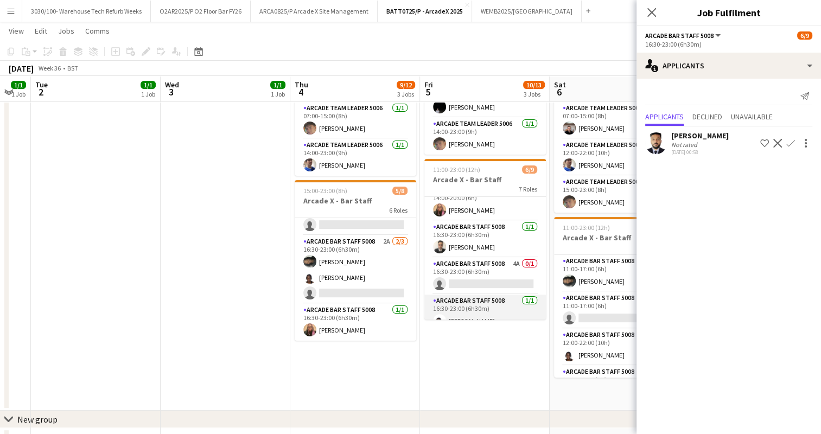
scroll to position [91, 0]
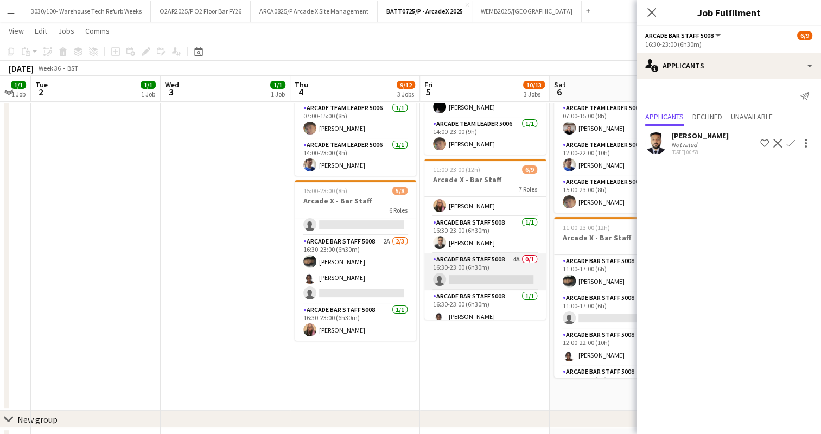
click at [481, 268] on app-card-role "Arcade Bar Staff 5008 4A 0/1 16:30-23:00 (6h30m) single-neutral-actions" at bounding box center [485, 271] width 122 height 37
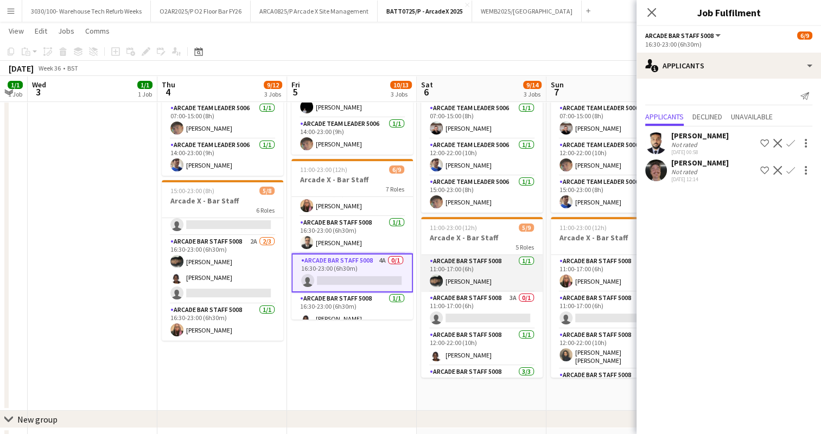
scroll to position [13, 0]
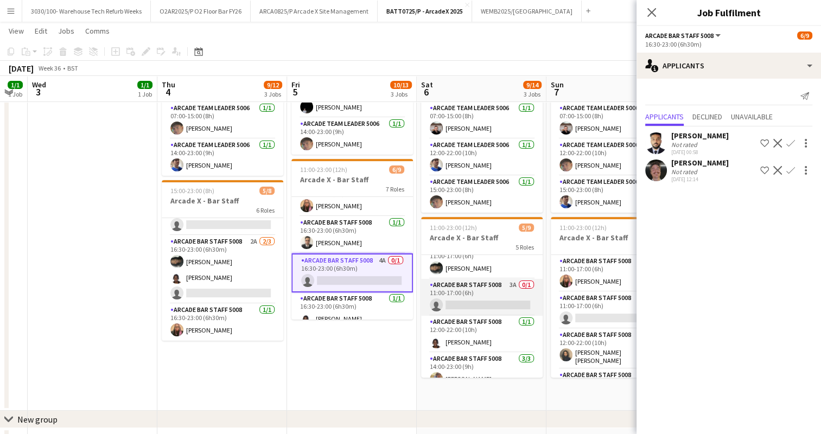
click at [486, 290] on app-card-role "Arcade Bar Staff 5008 3A 0/1 11:00-17:00 (6h) single-neutral-actions" at bounding box center [482, 297] width 122 height 37
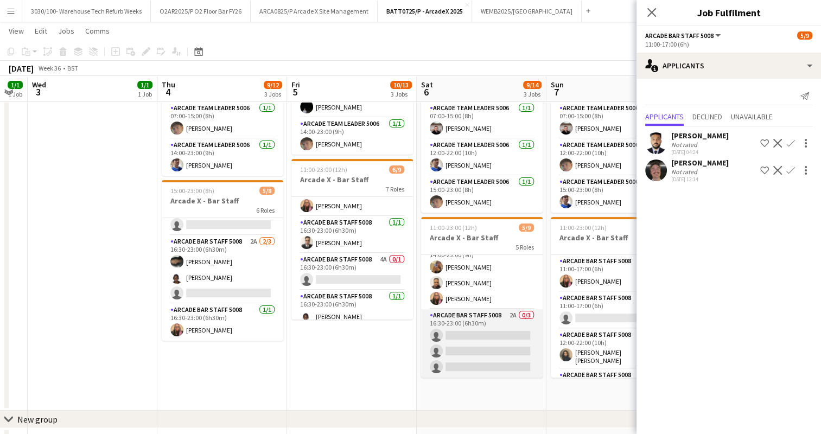
click at [488, 322] on app-card-role "Arcade Bar Staff 5008 2A 0/3 16:30-23:00 (6h30m) single-neutral-actions single-…" at bounding box center [482, 343] width 122 height 68
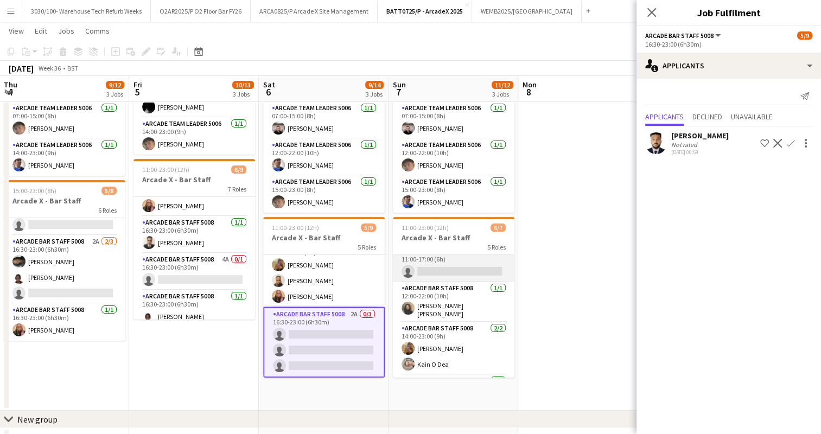
scroll to position [42, 0]
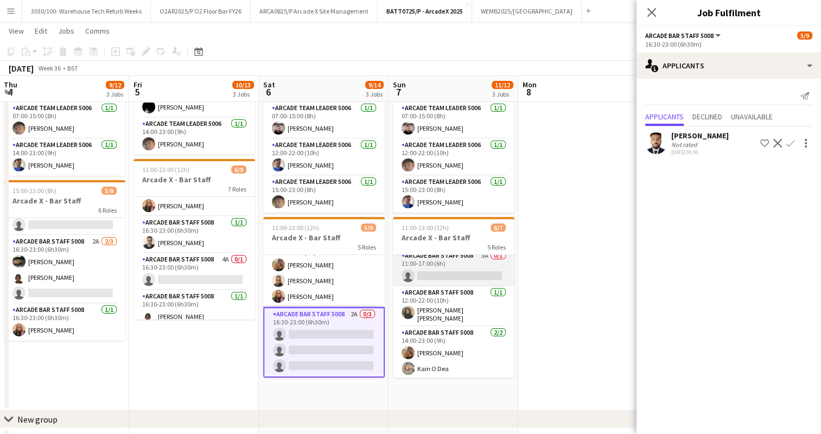
click at [462, 298] on app-card-role "Arcade Bar Staff 5008 1/1 12:00-22:00 (10h) Shusmita Shusmita" at bounding box center [454, 307] width 122 height 40
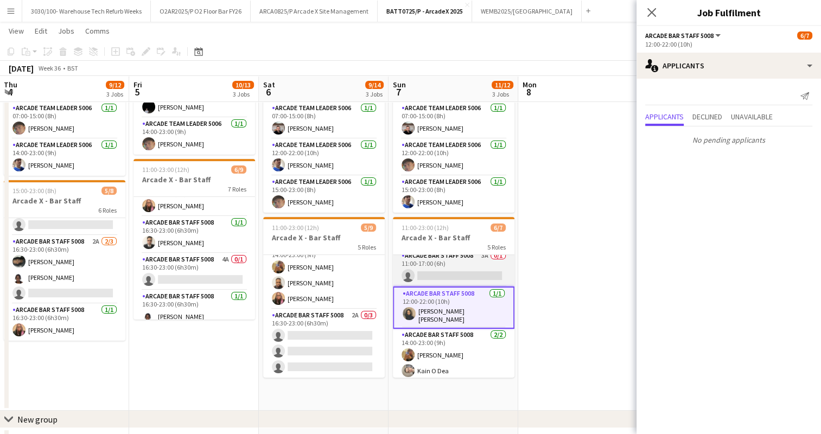
click at [466, 283] on app-card-role "Arcade Bar Staff 5008 3A 0/1 11:00-17:00 (6h) single-neutral-actions" at bounding box center [454, 268] width 122 height 37
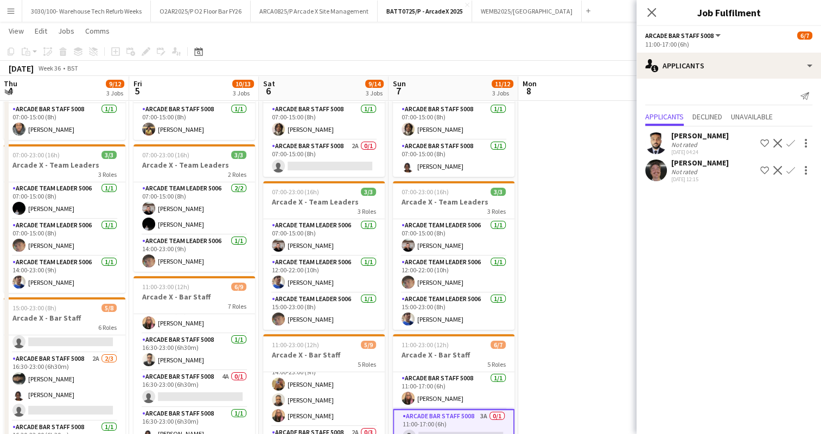
scroll to position [60, 0]
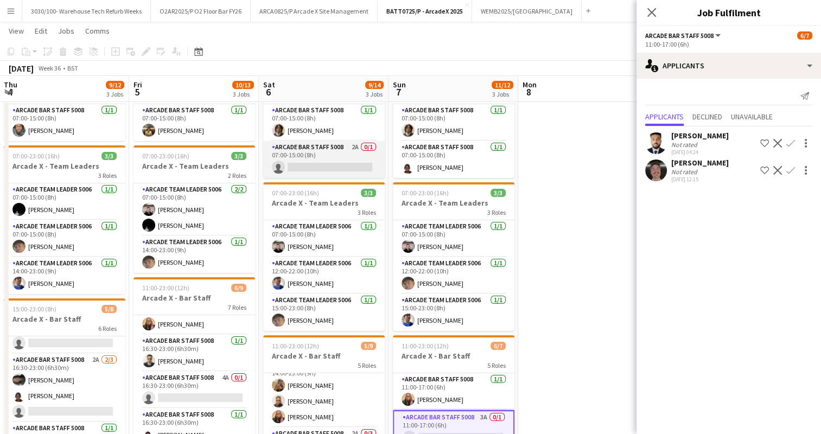
click at [341, 164] on app-card-role "Arcade Bar Staff 5008 2A 0/1 07:00-15:00 (8h) single-neutral-actions" at bounding box center [324, 159] width 122 height 37
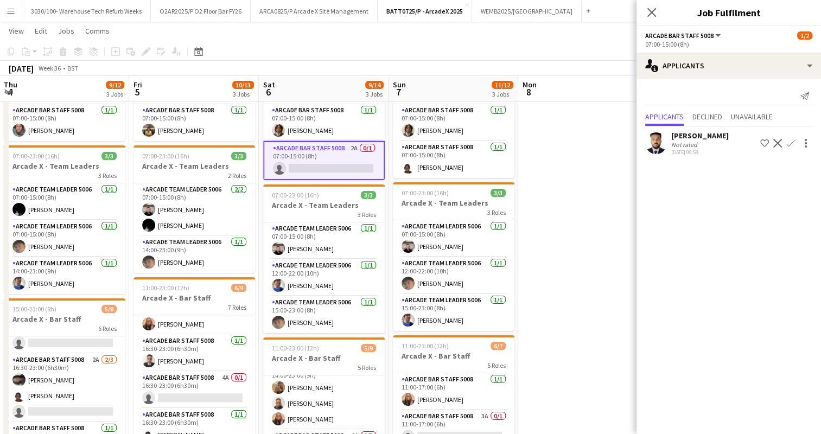
click at [601, 175] on app-date-cell at bounding box center [583, 295] width 130 height 467
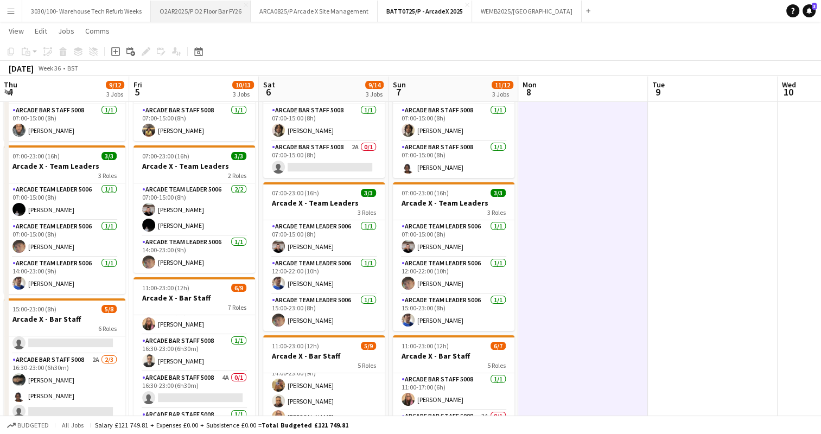
click at [180, 11] on button "O2AR2025/P O2 Floor Bar FY26 Close" at bounding box center [201, 11] width 100 height 21
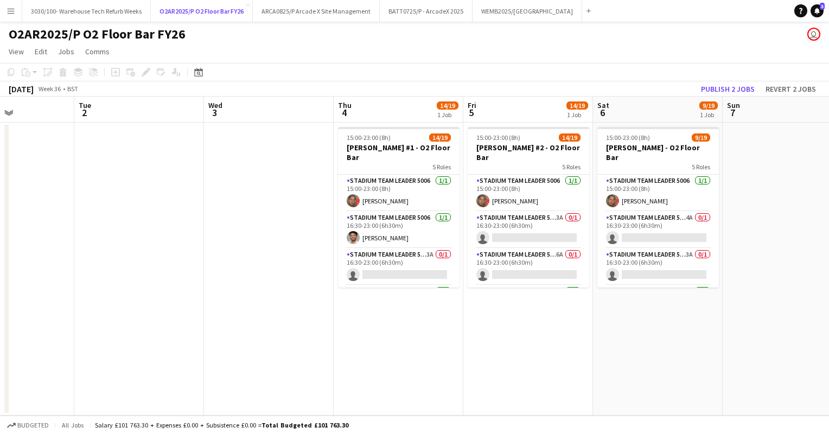
scroll to position [0, 315]
